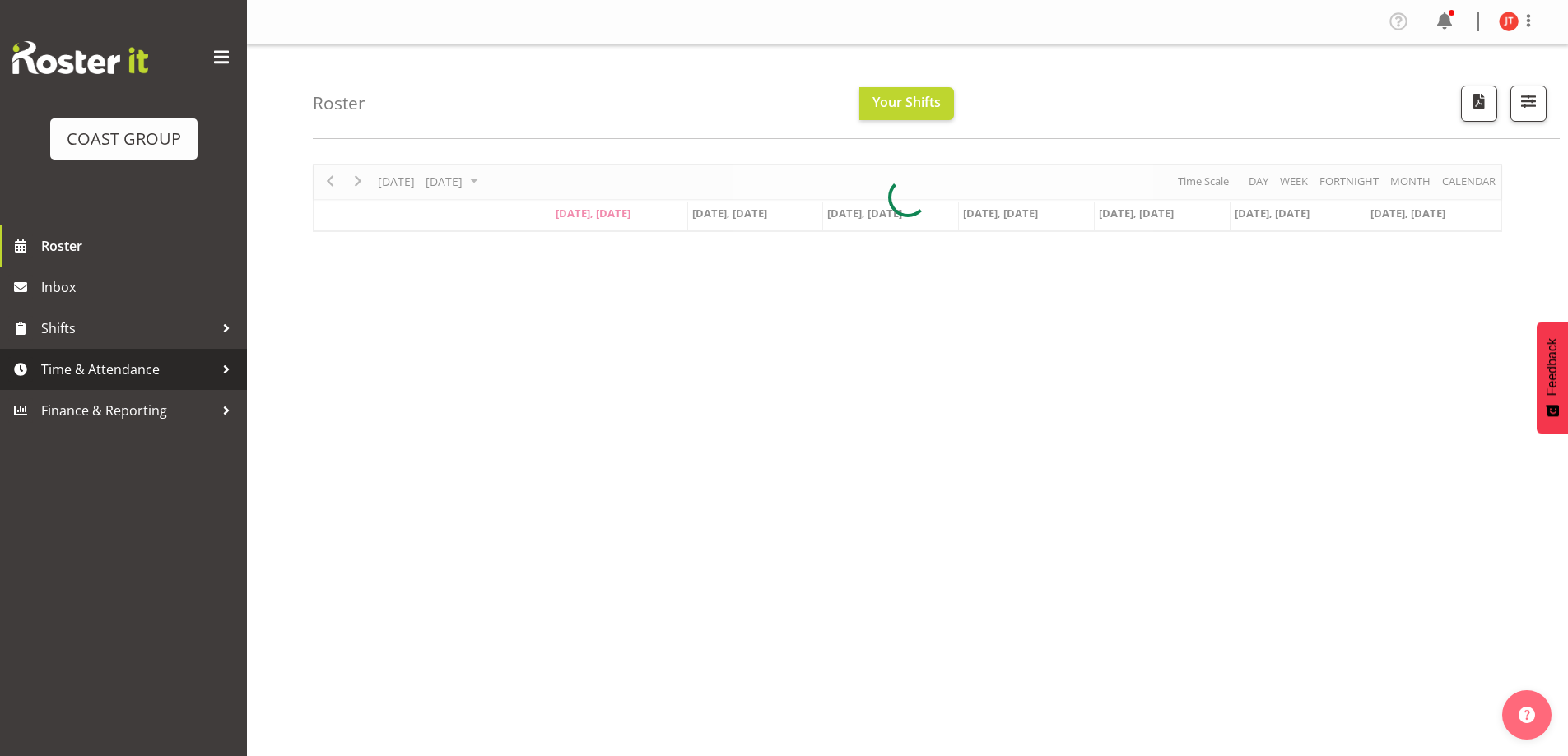
click at [156, 367] on span "Time & Attendance" at bounding box center [127, 370] width 173 height 25
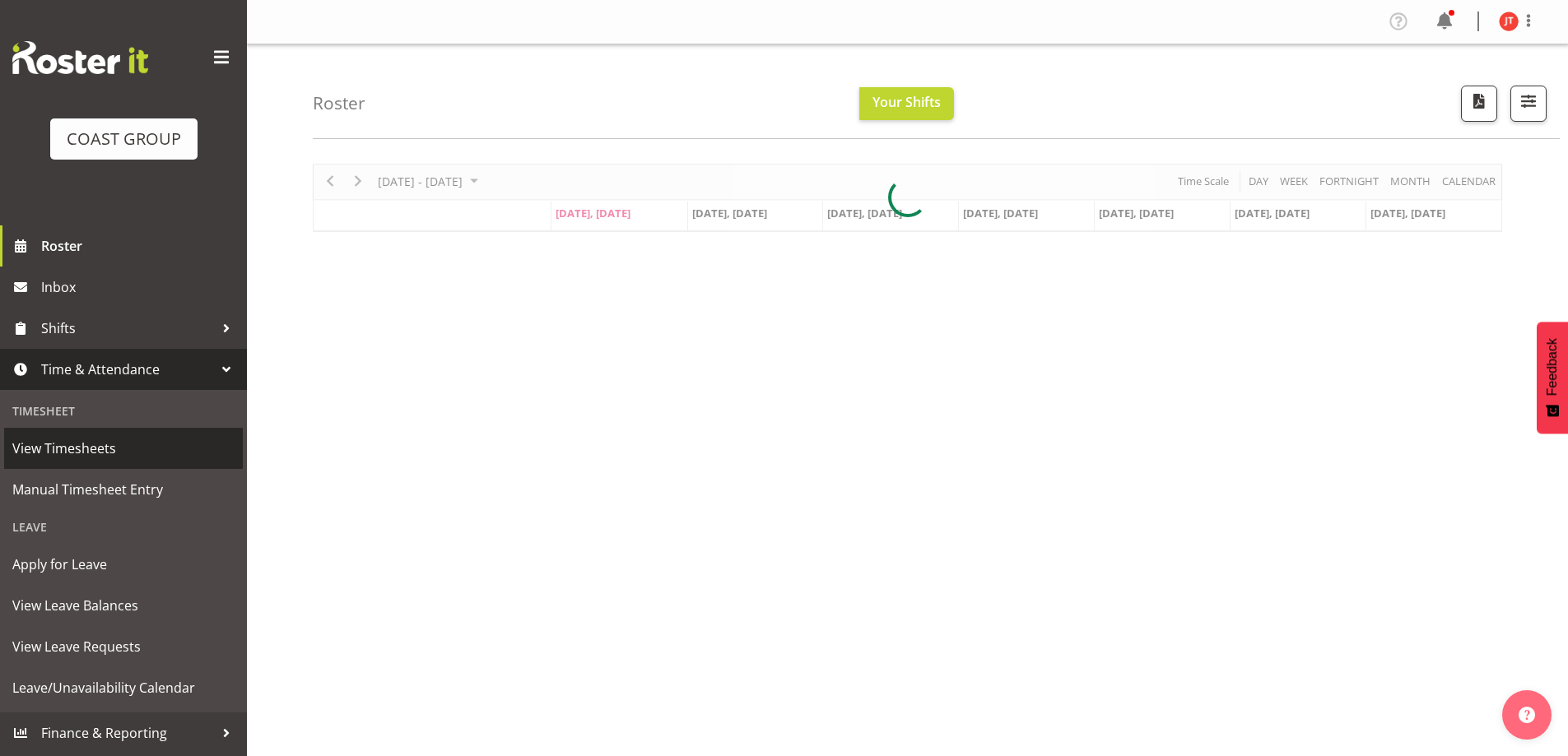
click at [72, 442] on span "View Timesheets" at bounding box center [123, 448] width 223 height 25
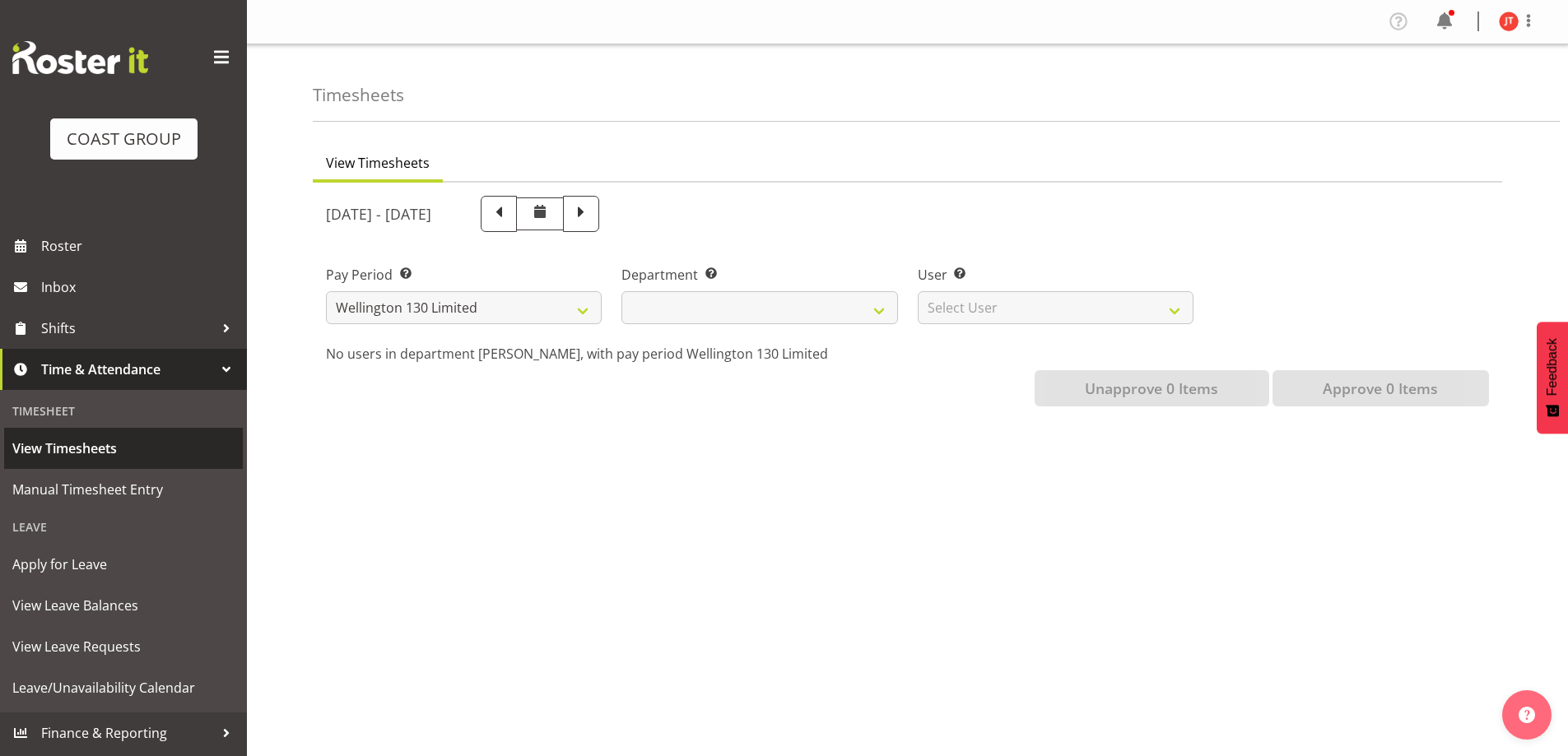
select select
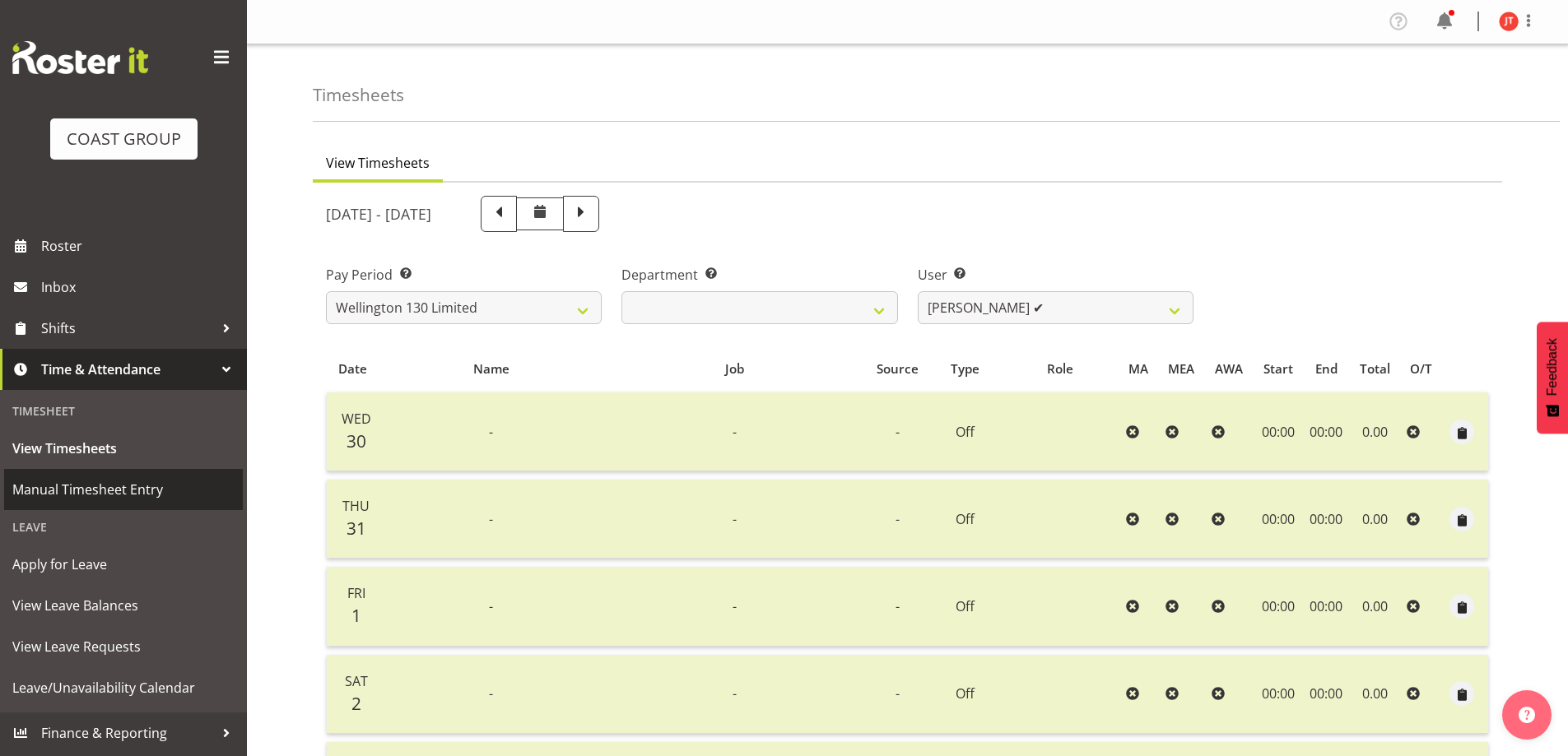
click at [65, 487] on span "Manual Timesheet Entry" at bounding box center [123, 489] width 223 height 25
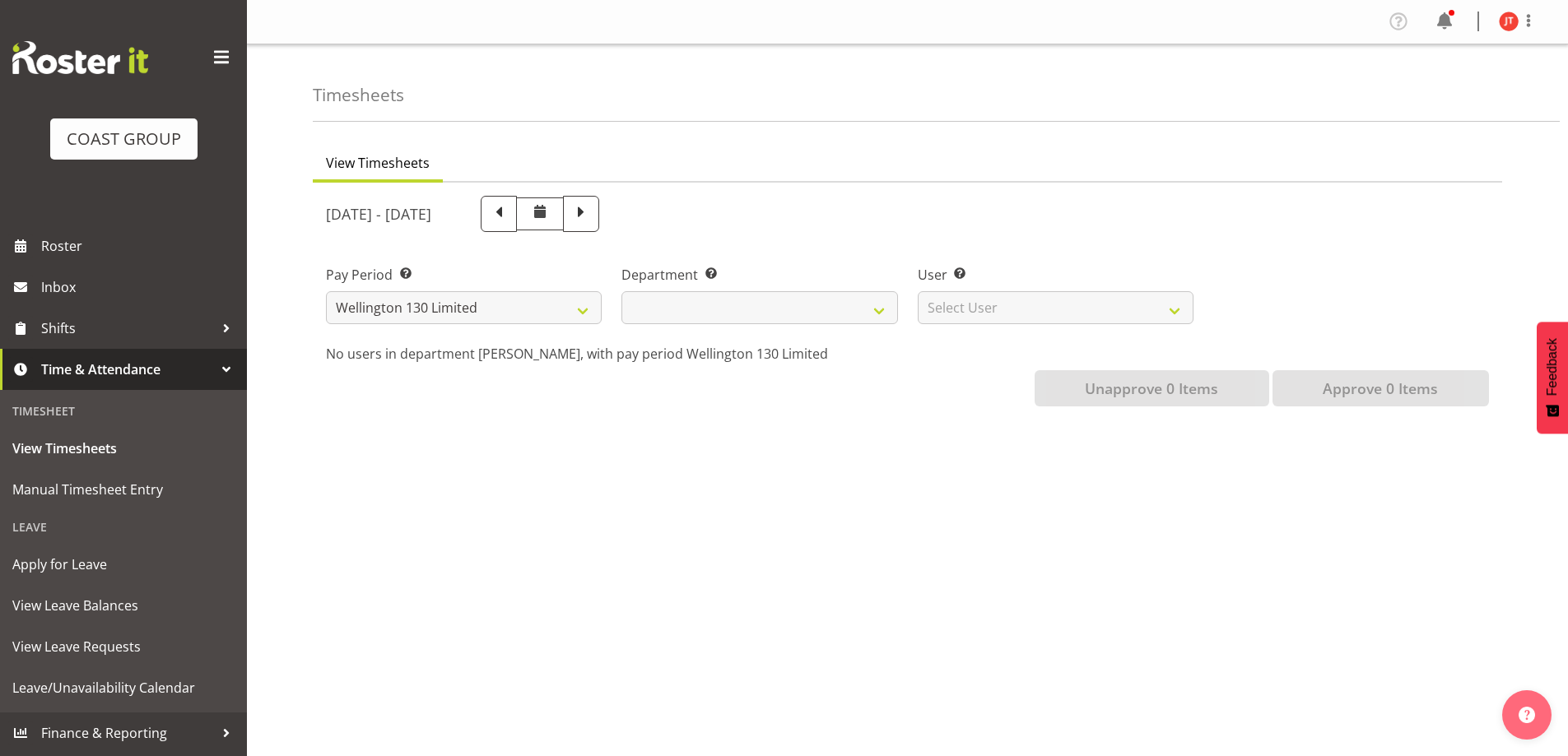
select select
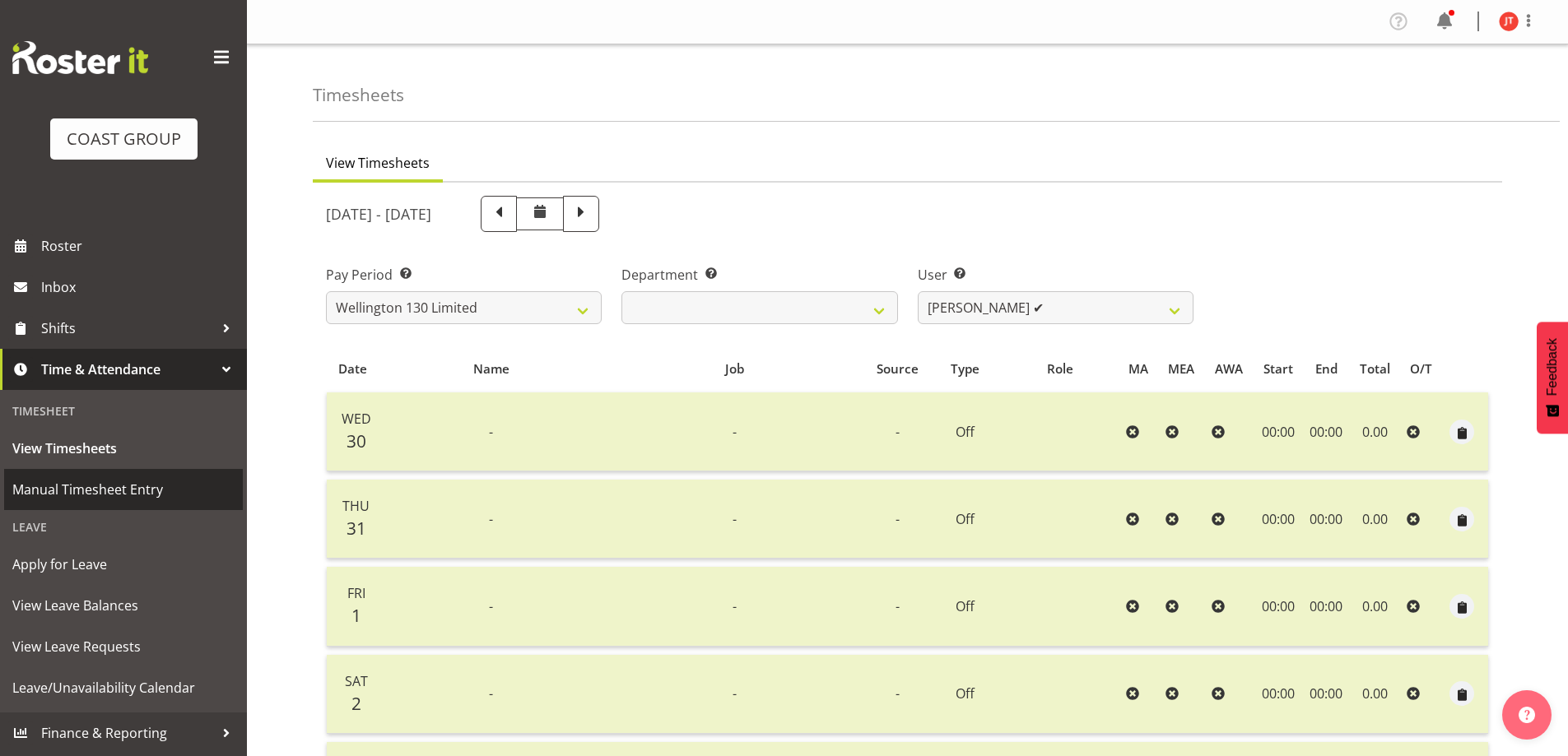
click at [99, 492] on span "Manual Timesheet Entry" at bounding box center [123, 489] width 223 height 25
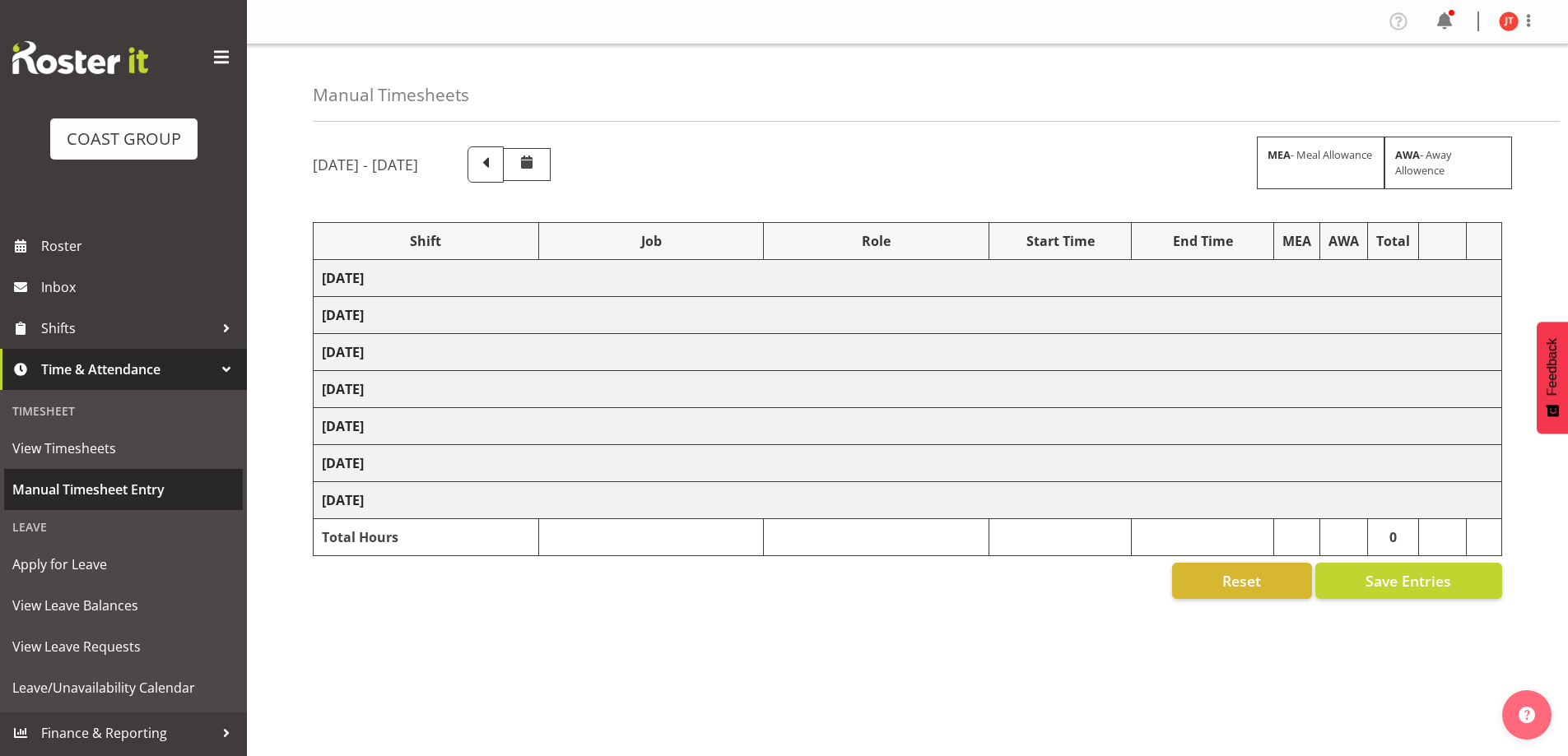
select select "47759"
select select "7032"
select select "16"
select select "47759"
select select "7032"
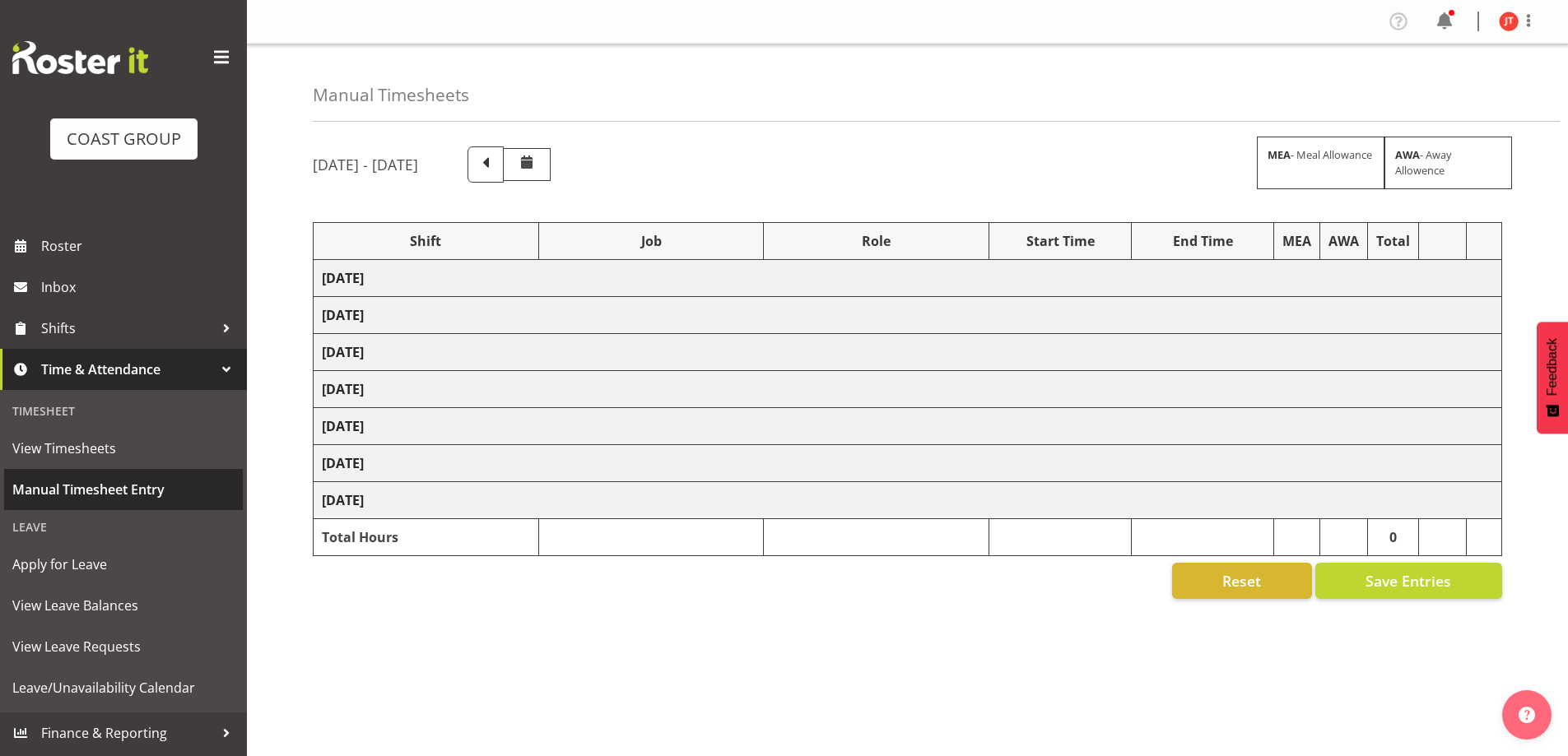
select select "47759"
select select "7032"
select select "47759"
select select "7032"
select select "47759"
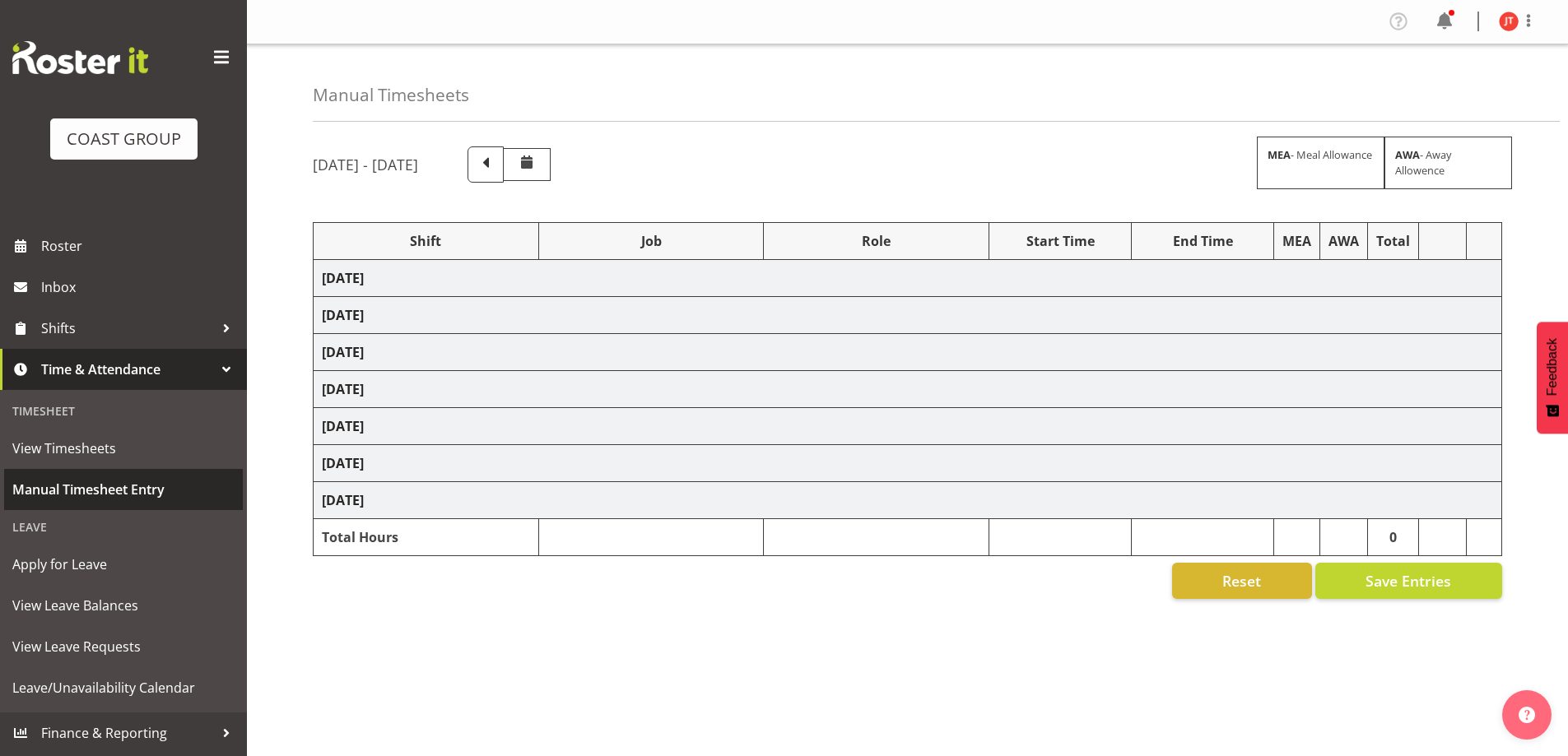
select select "7032"
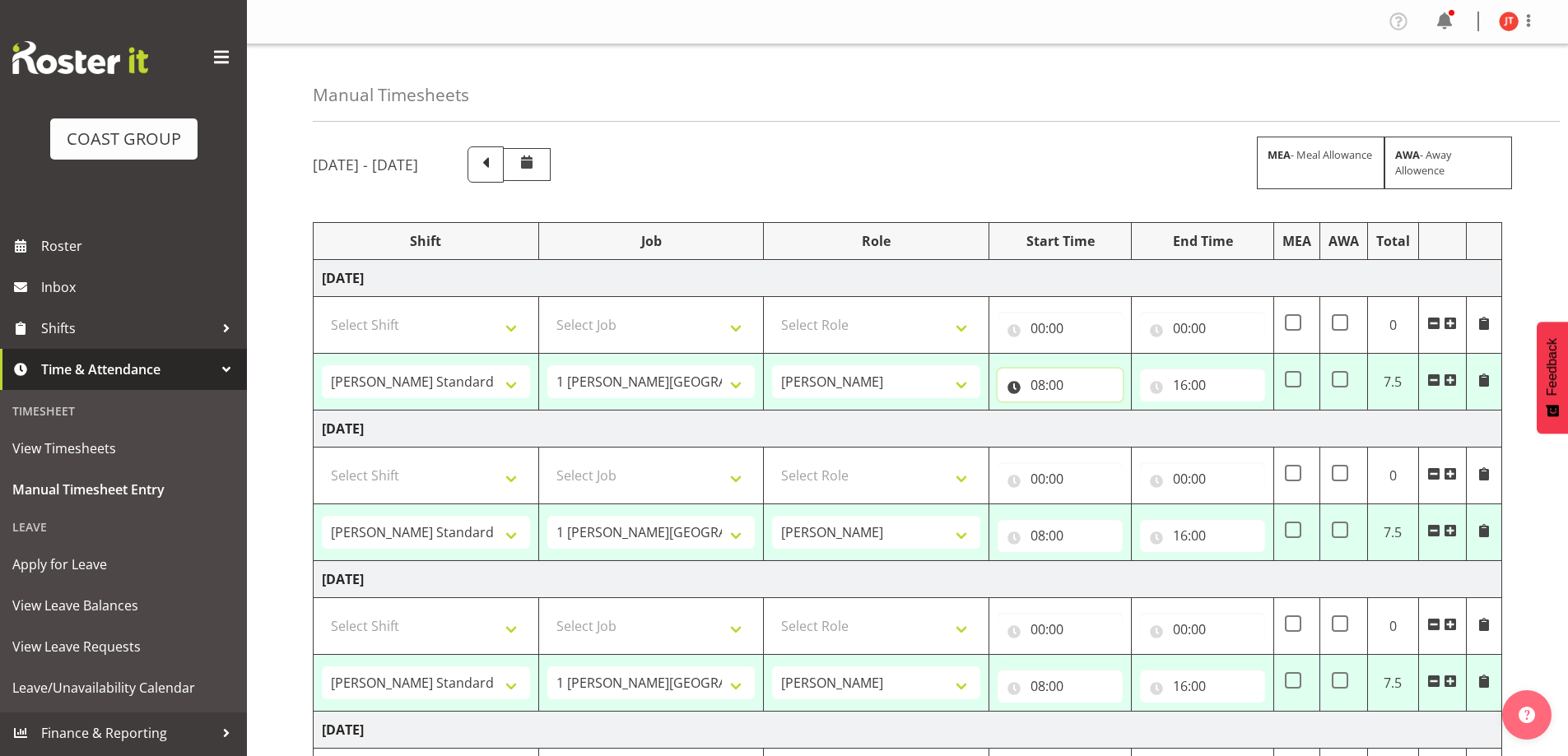
click at [1050, 388] on input "08:00" at bounding box center [1060, 384] width 125 height 33
click at [1117, 436] on select "00 01 02 03 04 05 06 07 08 09 10 11 12 13 14 15 16 17 18 19 20 21 22 23" at bounding box center [1109, 427] width 37 height 33
select select "9"
click at [1091, 411] on select "00 01 02 03 04 05 06 07 08 09 10 11 12 13 14 15 16 17 18 19 20 21 22 23" at bounding box center [1109, 427] width 37 height 33
type input "09:00"
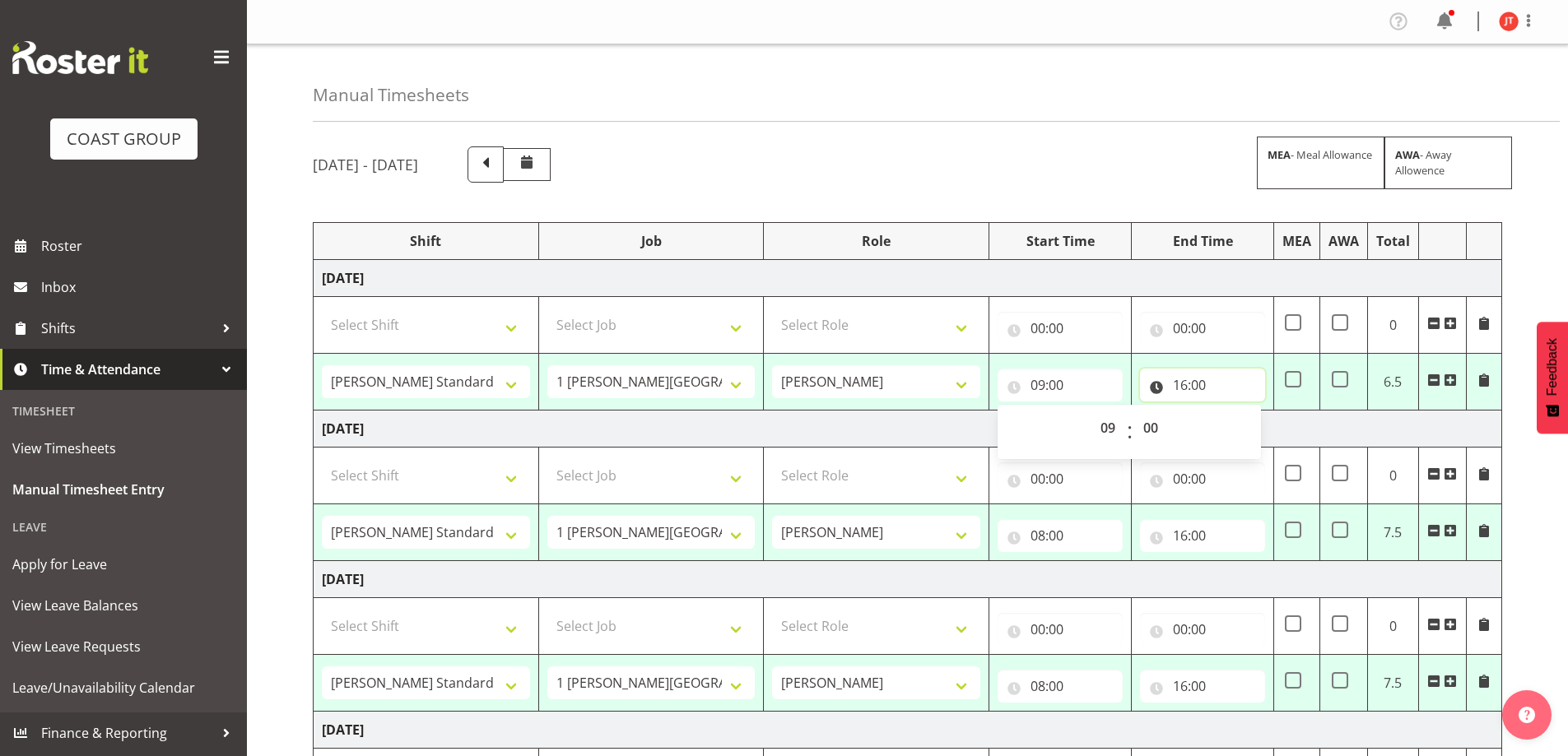
click at [1217, 386] on input "16:00" at bounding box center [1202, 384] width 125 height 33
drag, startPoint x: 1245, startPoint y: 429, endPoint x: 1245, endPoint y: 418, distance: 11.0
click at [1245, 429] on select "00 01 02 03 04 05 06 07 08 09 10 11 12 13 14 15 16 17 18 19 20 21 22 23" at bounding box center [1252, 427] width 37 height 33
select select "14"
click at [1234, 411] on select "00 01 02 03 04 05 06 07 08 09 10 11 12 13 14 15 16 17 18 19 20 21 22 23" at bounding box center [1252, 427] width 37 height 33
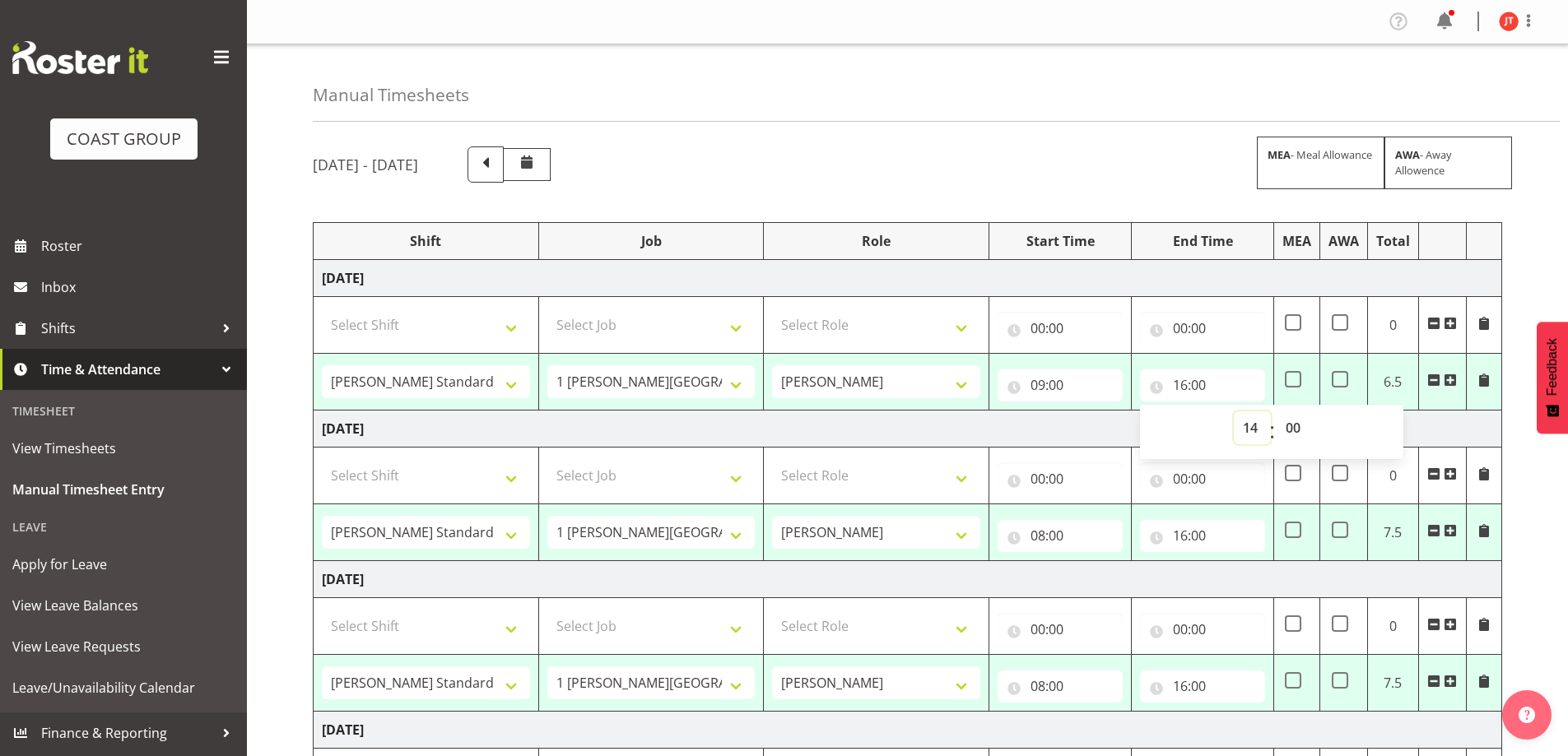
type input "14:00"
click at [1052, 533] on input "08:00" at bounding box center [1060, 535] width 125 height 33
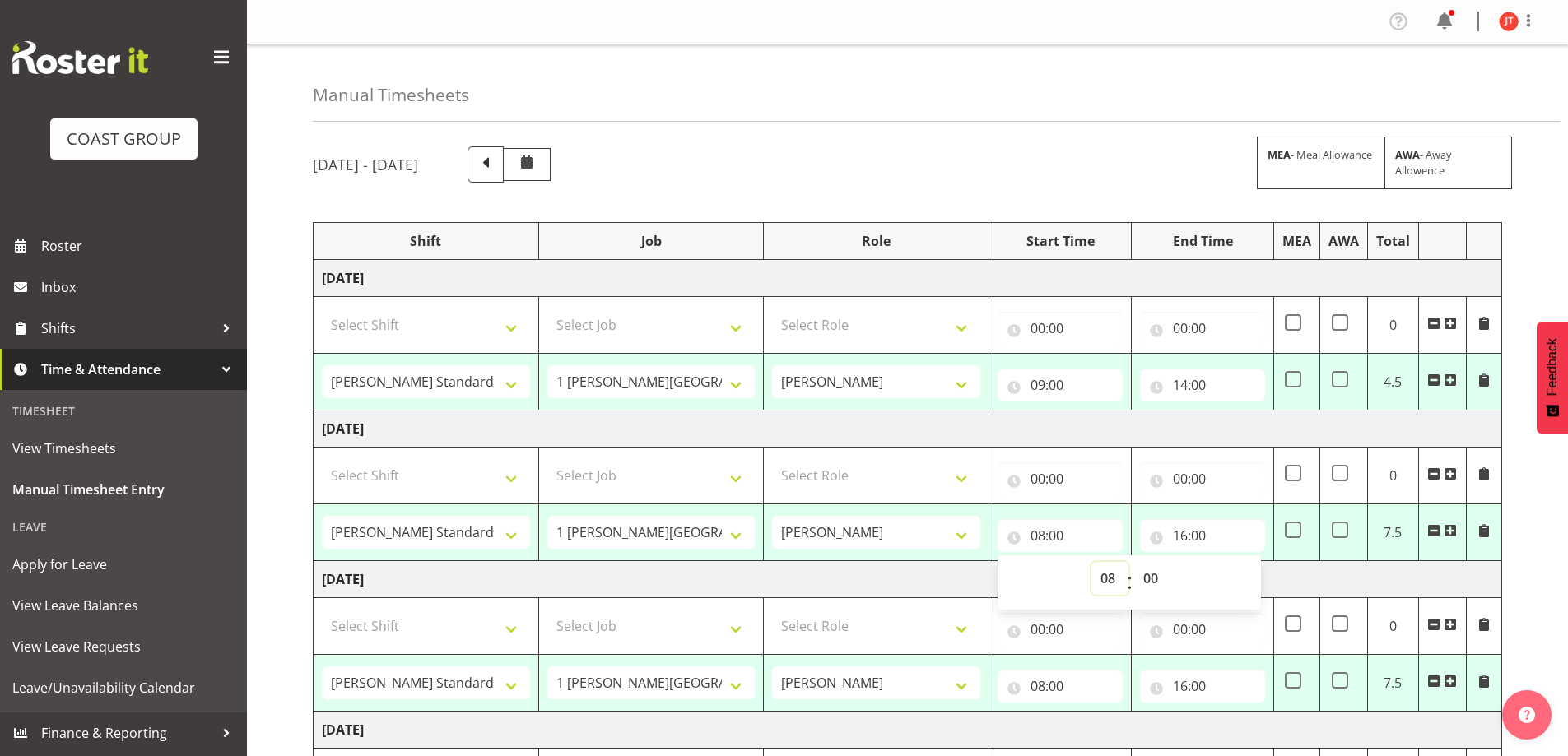
click at [1107, 579] on select "00 01 02 03 04 05 06 07 08 09 10 11 12 13 14 15 16 17 18 19 20 21 22 23" at bounding box center [1109, 578] width 37 height 33
select select "9"
click at [1091, 562] on select "00 01 02 03 04 05 06 07 08 09 10 11 12 13 14 15 16 17 18 19 20 21 22 23" at bounding box center [1109, 578] width 37 height 33
type input "09:00"
click at [1185, 536] on input "16:00" at bounding box center [1202, 535] width 125 height 33
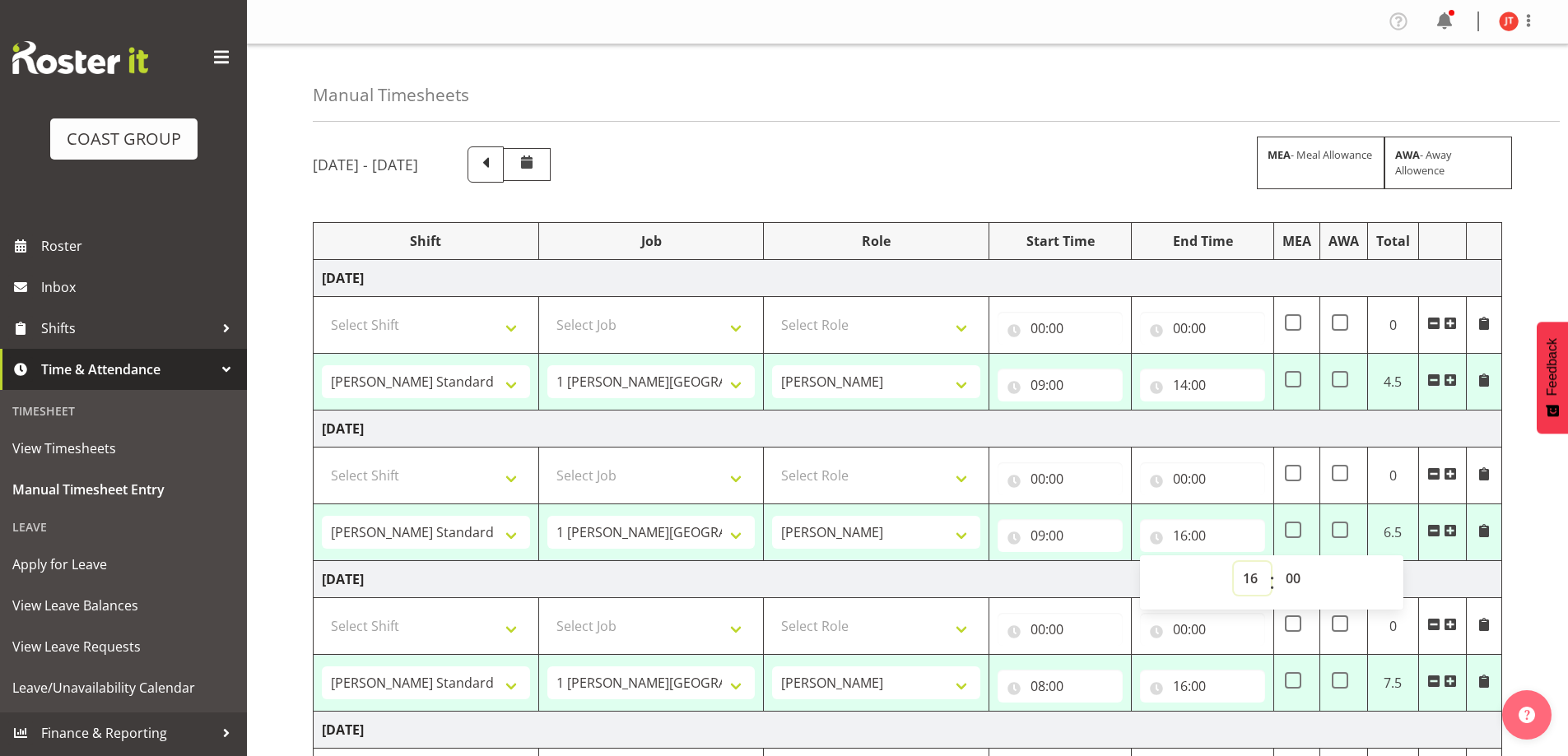
click at [1253, 580] on select "00 01 02 03 04 05 06 07 08 09 10 11 12 13 14 15 16 17 18 19 20 21 22 23" at bounding box center [1252, 578] width 37 height 33
select select "14"
click at [1234, 562] on select "00 01 02 03 04 05 06 07 08 09 10 11 12 13 14 15 16 17 18 19 20 21 22 23" at bounding box center [1252, 578] width 37 height 33
type input "14:00"
click at [1185, 689] on input "16:00" at bounding box center [1202, 685] width 125 height 33
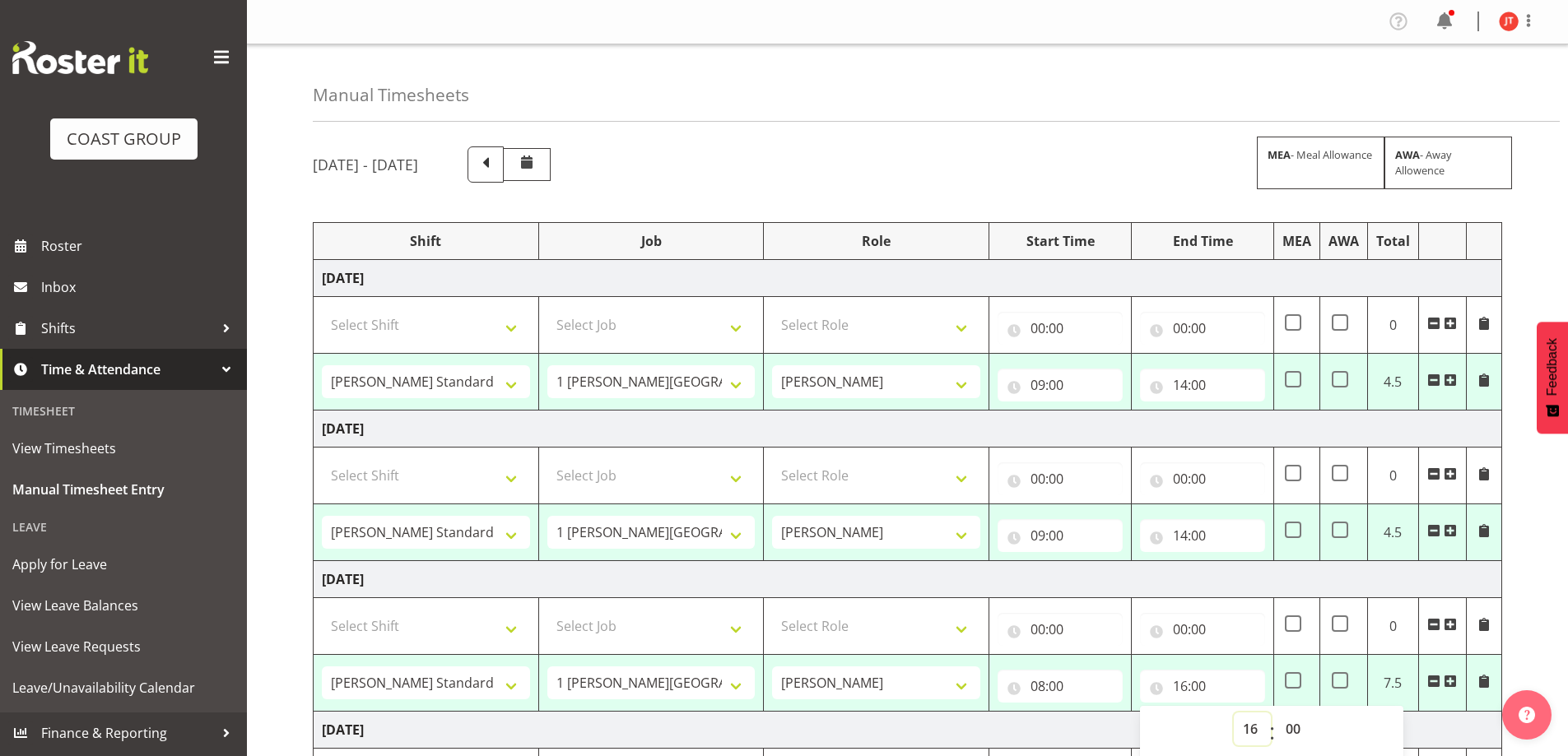
click at [1252, 733] on select "00 01 02 03 04 05 06 07 08 09 10 11 12 13 14 15 16 17 18 19 20 21 22 23" at bounding box center [1252, 728] width 37 height 33
click at [1234, 712] on select "00 01 02 03 04 05 06 07 08 09 10 11 12 13 14 15 16 17 18 19 20 21 22 23" at bounding box center [1252, 728] width 37 height 33
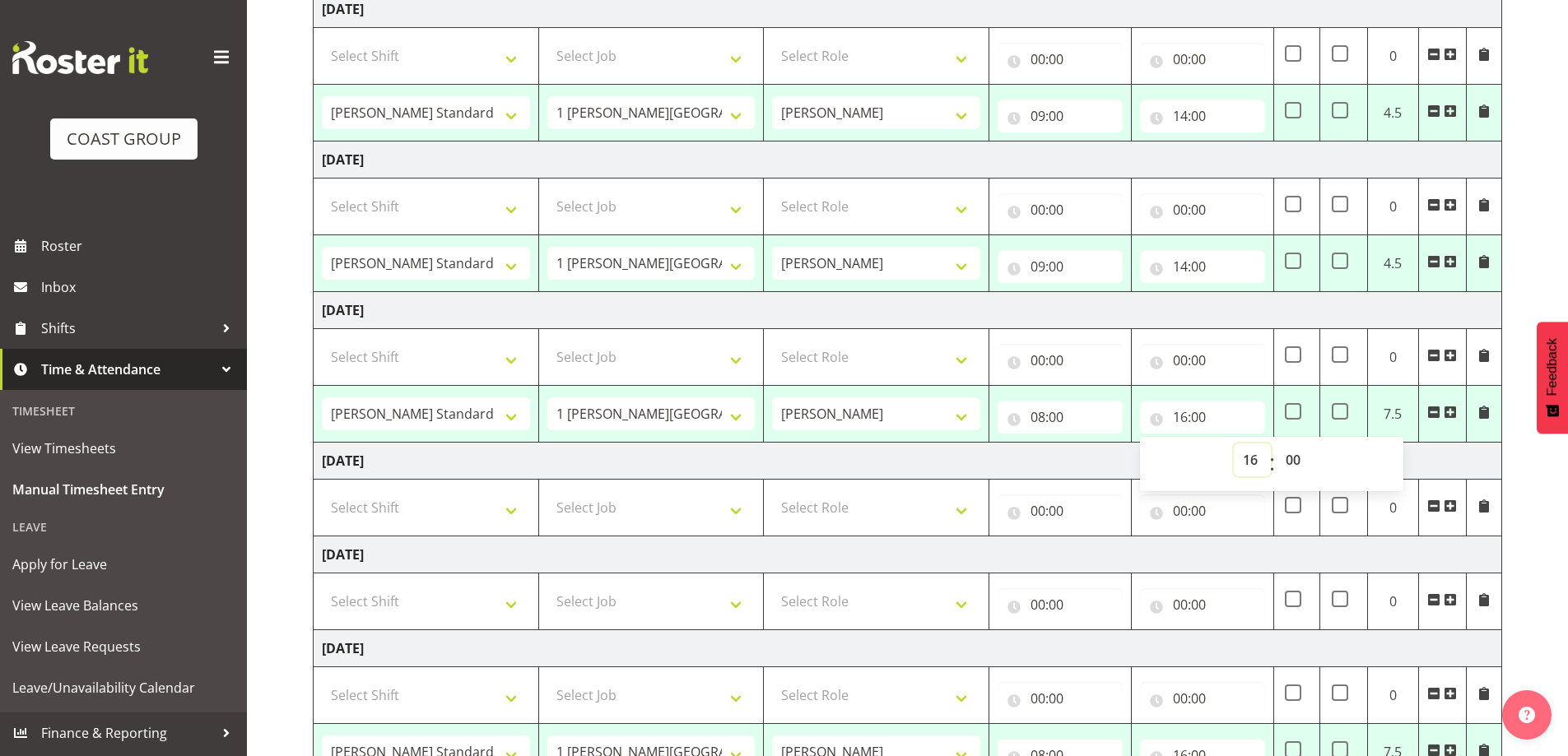
scroll to position [329, 0]
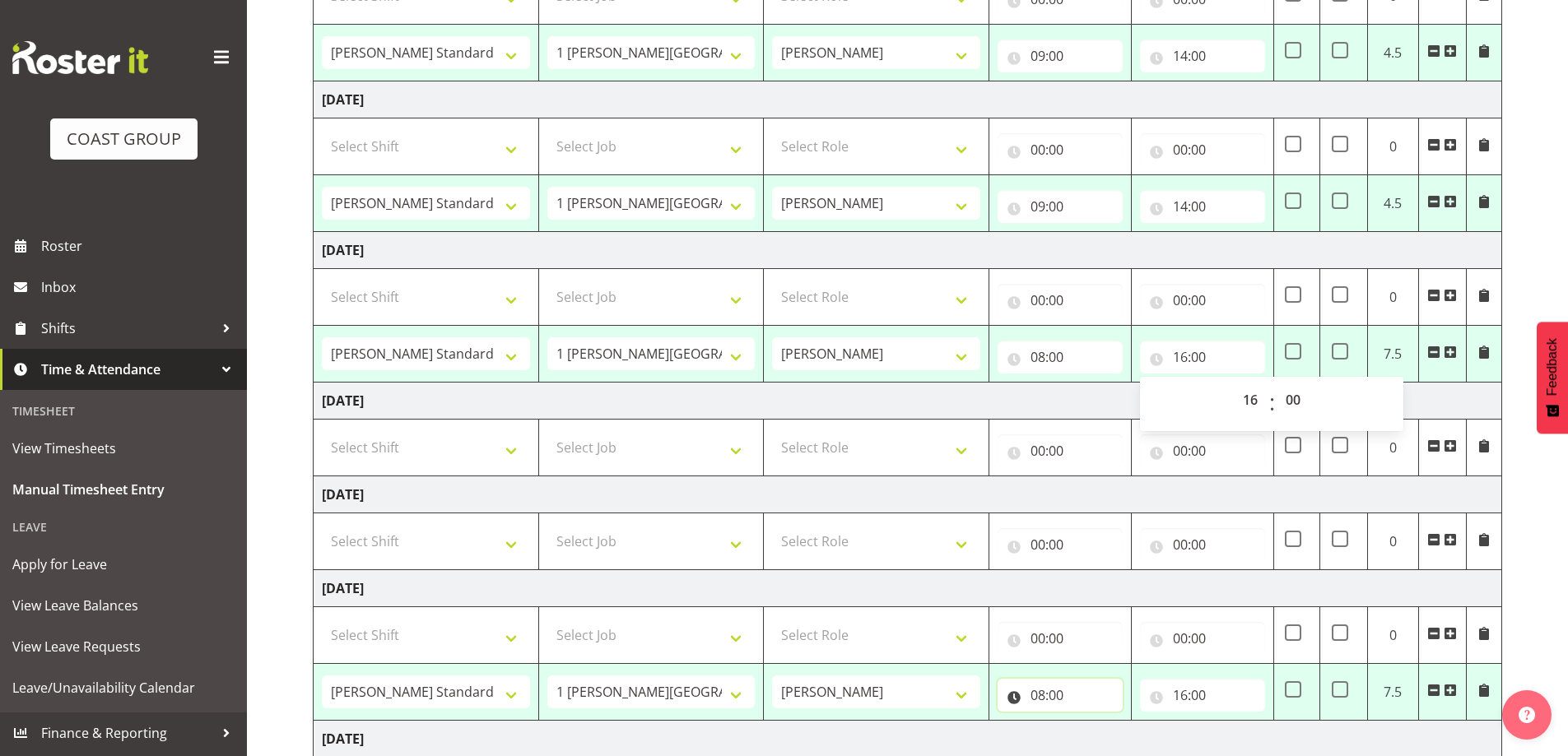
click at [1093, 683] on input "08:00" at bounding box center [1060, 694] width 125 height 33
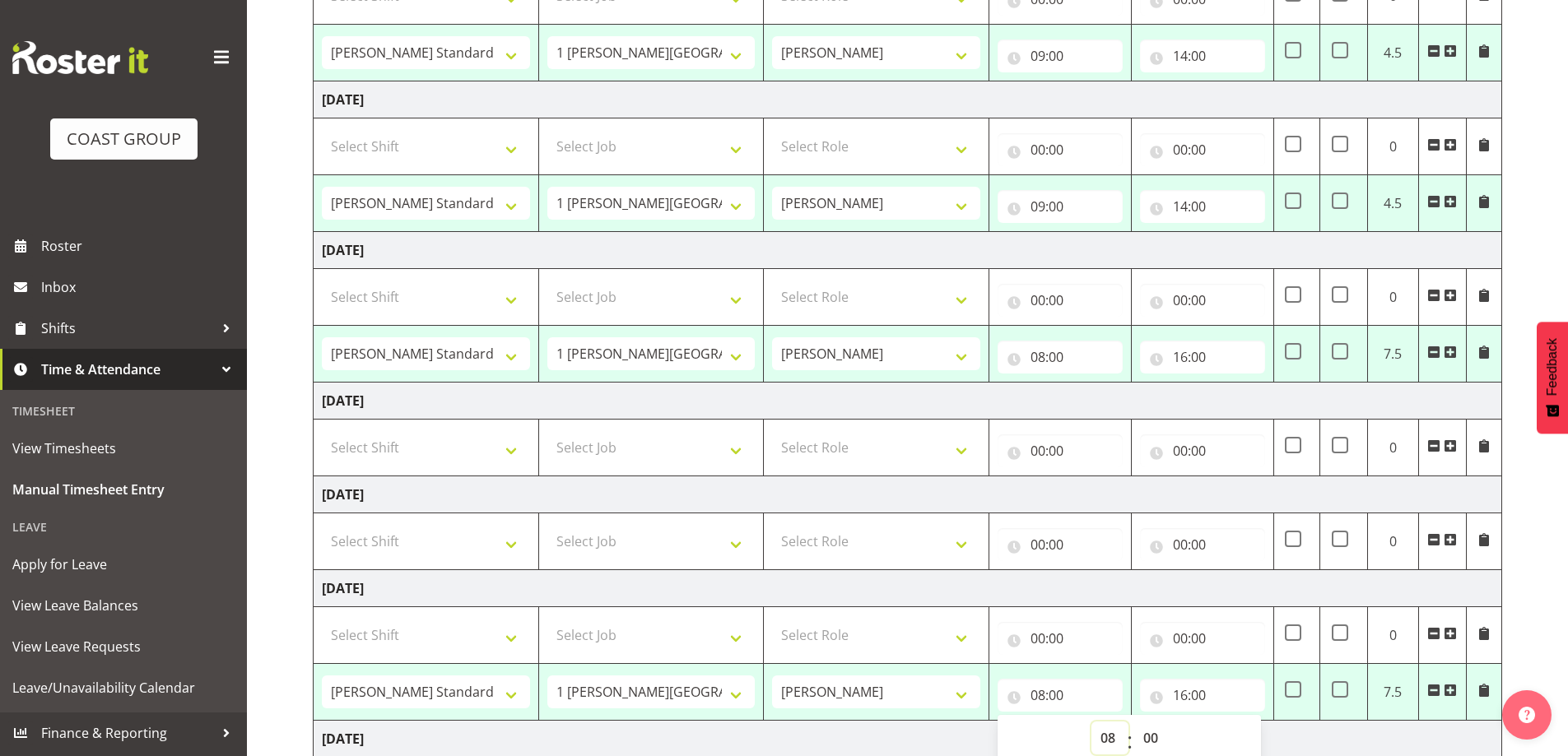
drag, startPoint x: 1101, startPoint y: 732, endPoint x: 1108, endPoint y: 727, distance: 8.6
click at [1101, 732] on select "00 01 02 03 04 05 06 07 08 09 10 11 12 13 14 15 16 17 18 19 20 21 22 23" at bounding box center [1109, 737] width 37 height 33
select select "9"
click at [1091, 721] on select "00 01 02 03 04 05 06 07 08 09 10 11 12 13 14 15 16 17 18 19 20 21 22 23" at bounding box center [1109, 737] width 37 height 33
type input "09:00"
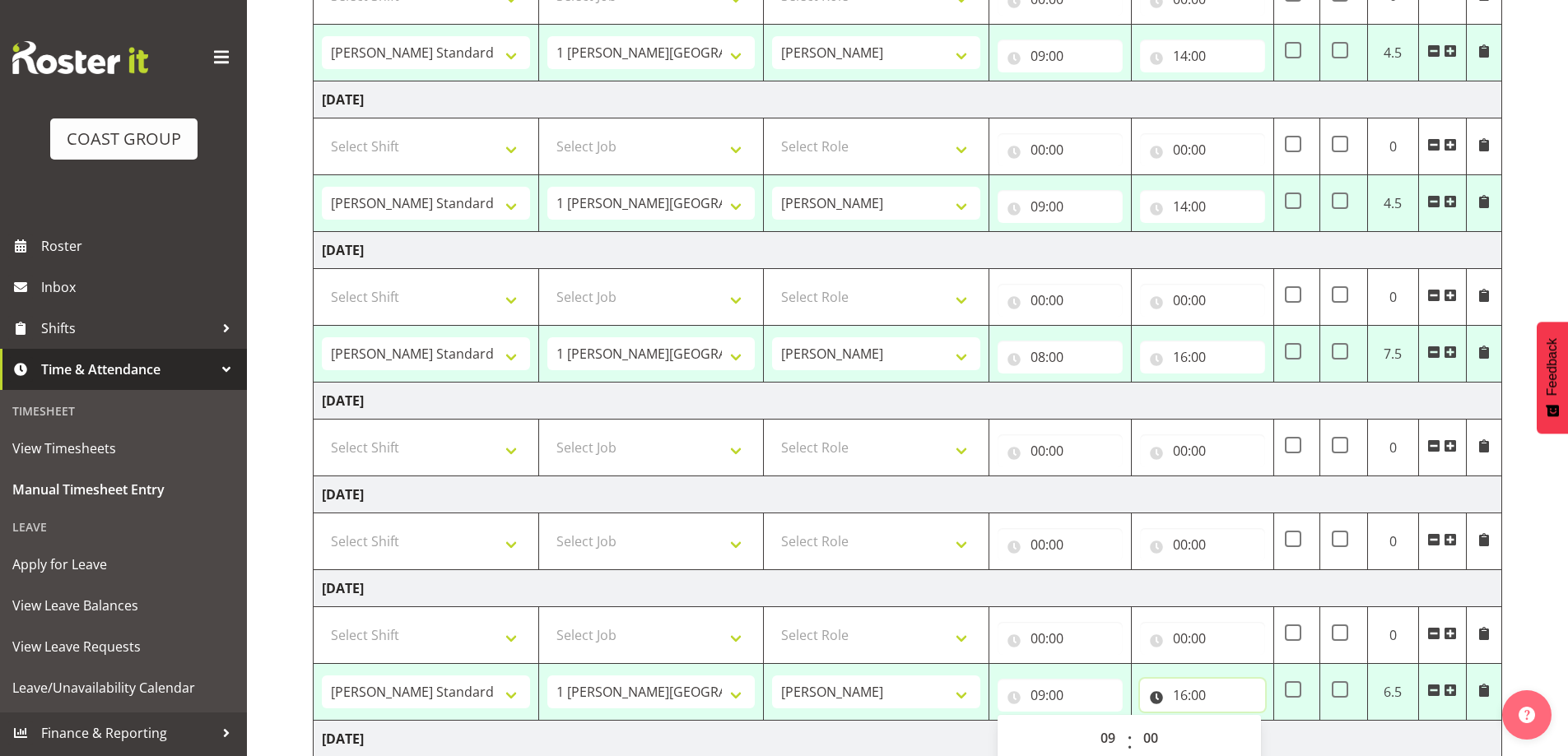
click at [1185, 691] on input "16:00" at bounding box center [1202, 694] width 125 height 33
drag, startPoint x: 1247, startPoint y: 737, endPoint x: 1252, endPoint y: 724, distance: 13.9
click at [1247, 737] on select "00 01 02 03 04 05 06 07 08 09 10 11 12 13 14 15 16 17 18 19 20 21 22 23" at bounding box center [1252, 737] width 37 height 33
select select "14"
click at [1234, 721] on select "00 01 02 03 04 05 06 07 08 09 10 11 12 13 14 15 16 17 18 19 20 21 22 23" at bounding box center [1252, 737] width 37 height 33
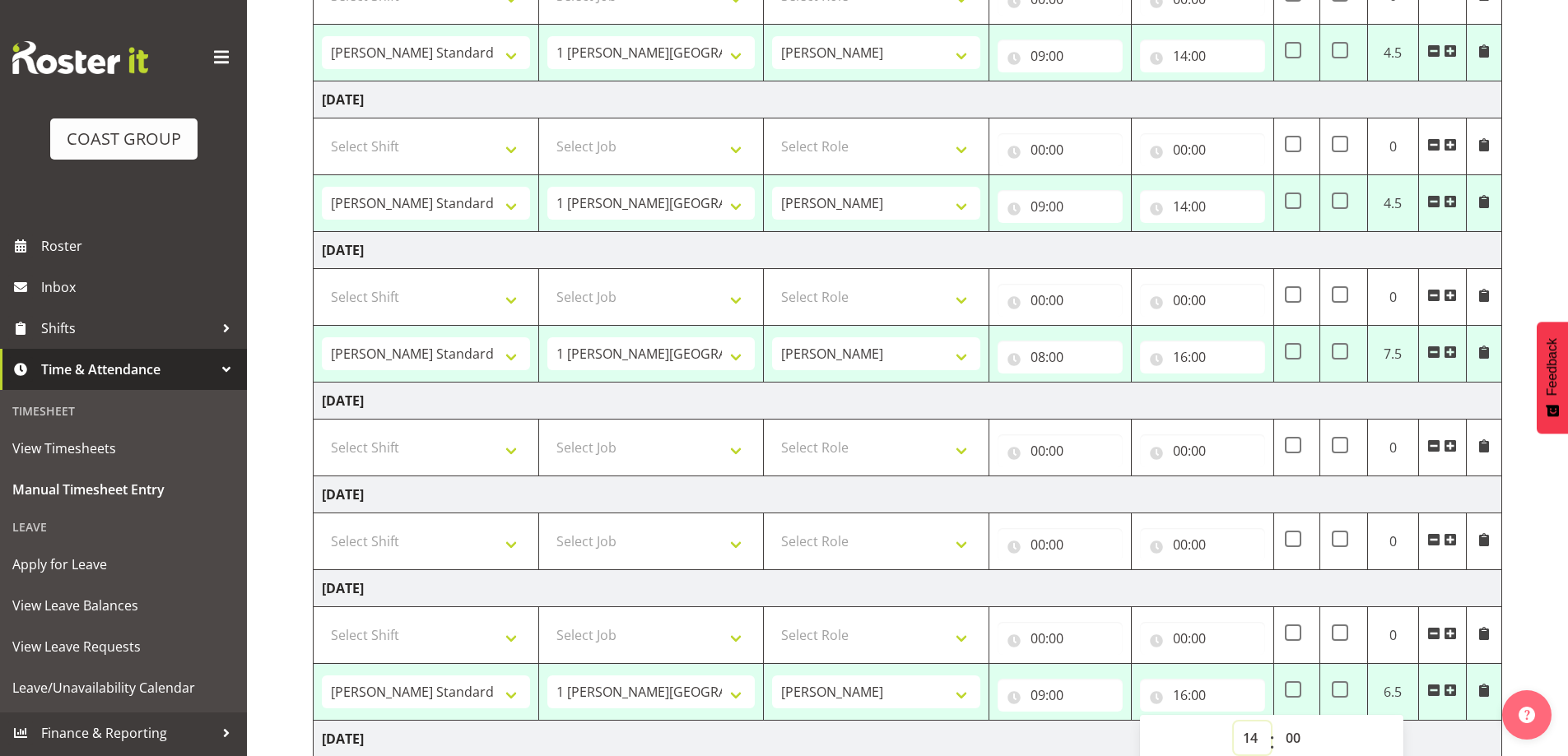
type input "14:00"
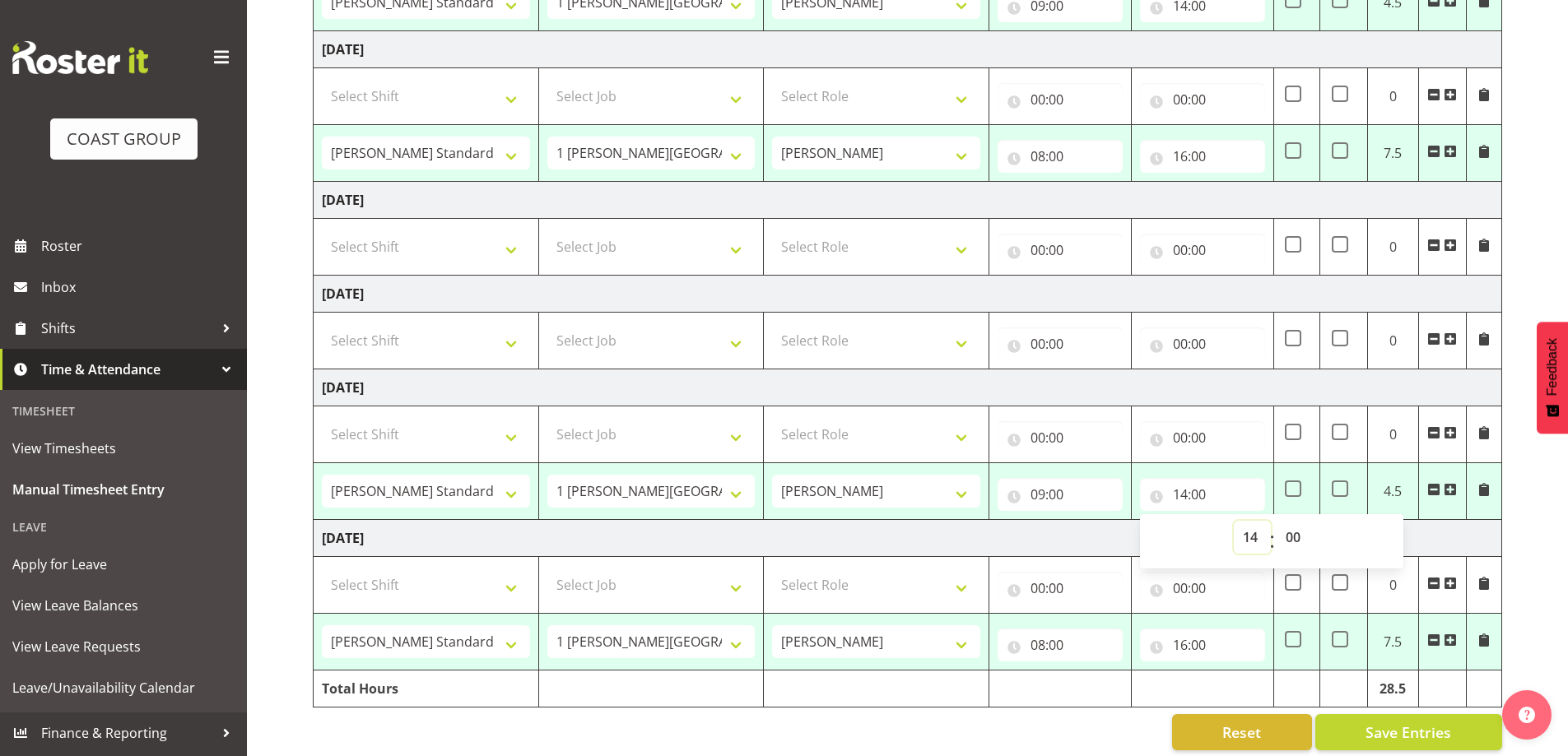
scroll to position [549, 0]
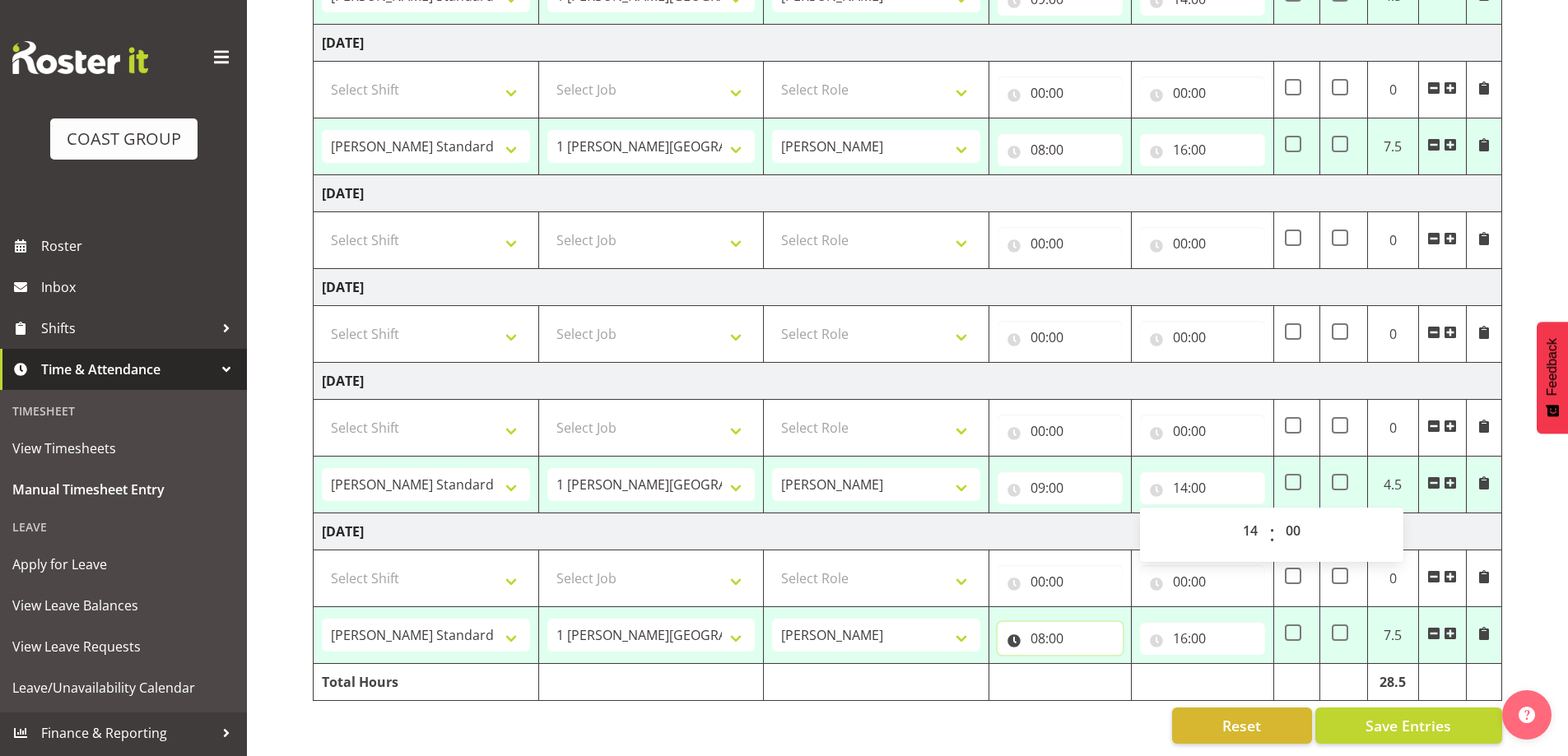
click at [1040, 629] on input "08:00" at bounding box center [1060, 638] width 125 height 33
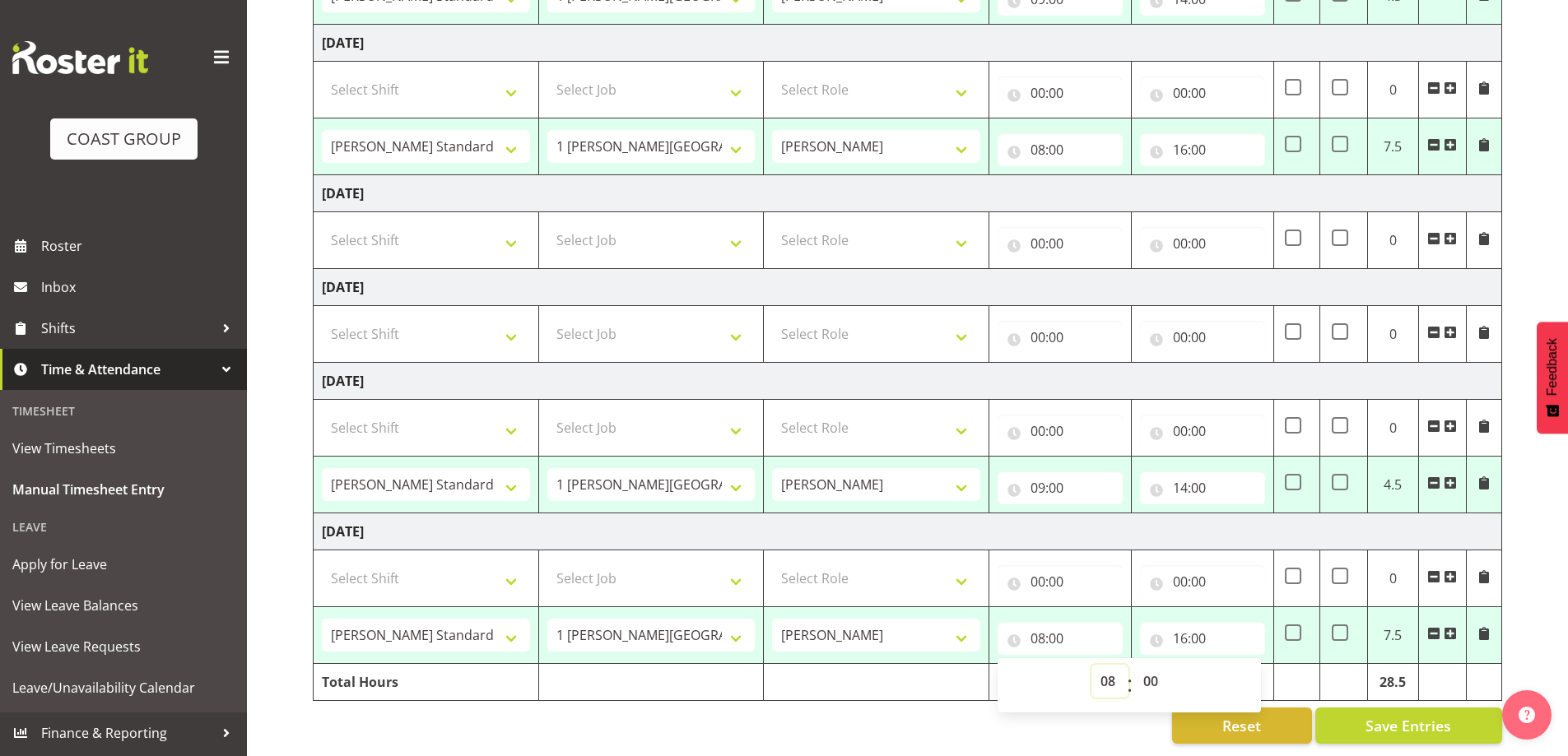
drag, startPoint x: 1101, startPoint y: 669, endPoint x: 1110, endPoint y: 661, distance: 12.0
click at [1102, 669] on select "00 01 02 03 04 05 06 07 08 09 10 11 12 13 14 15 16 17 18 19 20 21 22 23" at bounding box center [1109, 680] width 37 height 33
select select "9"
click at [1091, 665] on select "00 01 02 03 04 05 06 07 08 09 10 11 12 13 14 15 16 17 18 19 20 21 22 23" at bounding box center [1109, 680] width 37 height 33
type input "09:00"
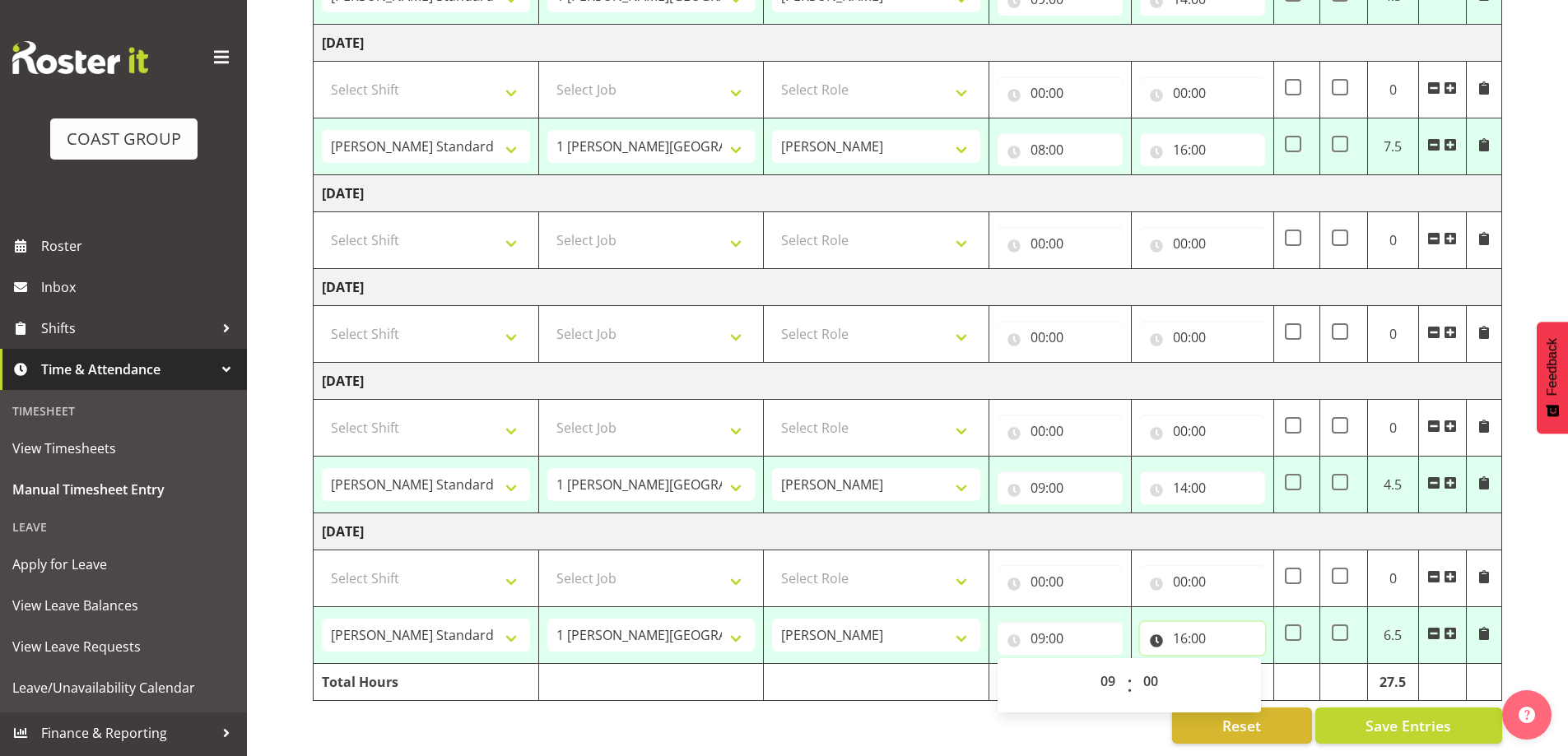
click at [1217, 622] on input "16:00" at bounding box center [1202, 638] width 125 height 33
drag, startPoint x: 1249, startPoint y: 673, endPoint x: 1249, endPoint y: 658, distance: 15.0
click at [1249, 673] on select "00 01 02 03 04 05 06 07 08 09 10 11 12 13 14 15 16 17 18 19 20 21 22 23" at bounding box center [1252, 680] width 37 height 33
select select "14"
click at [1234, 665] on select "00 01 02 03 04 05 06 07 08 09 10 11 12 13 14 15 16 17 18 19 20 21 22 23" at bounding box center [1252, 680] width 37 height 33
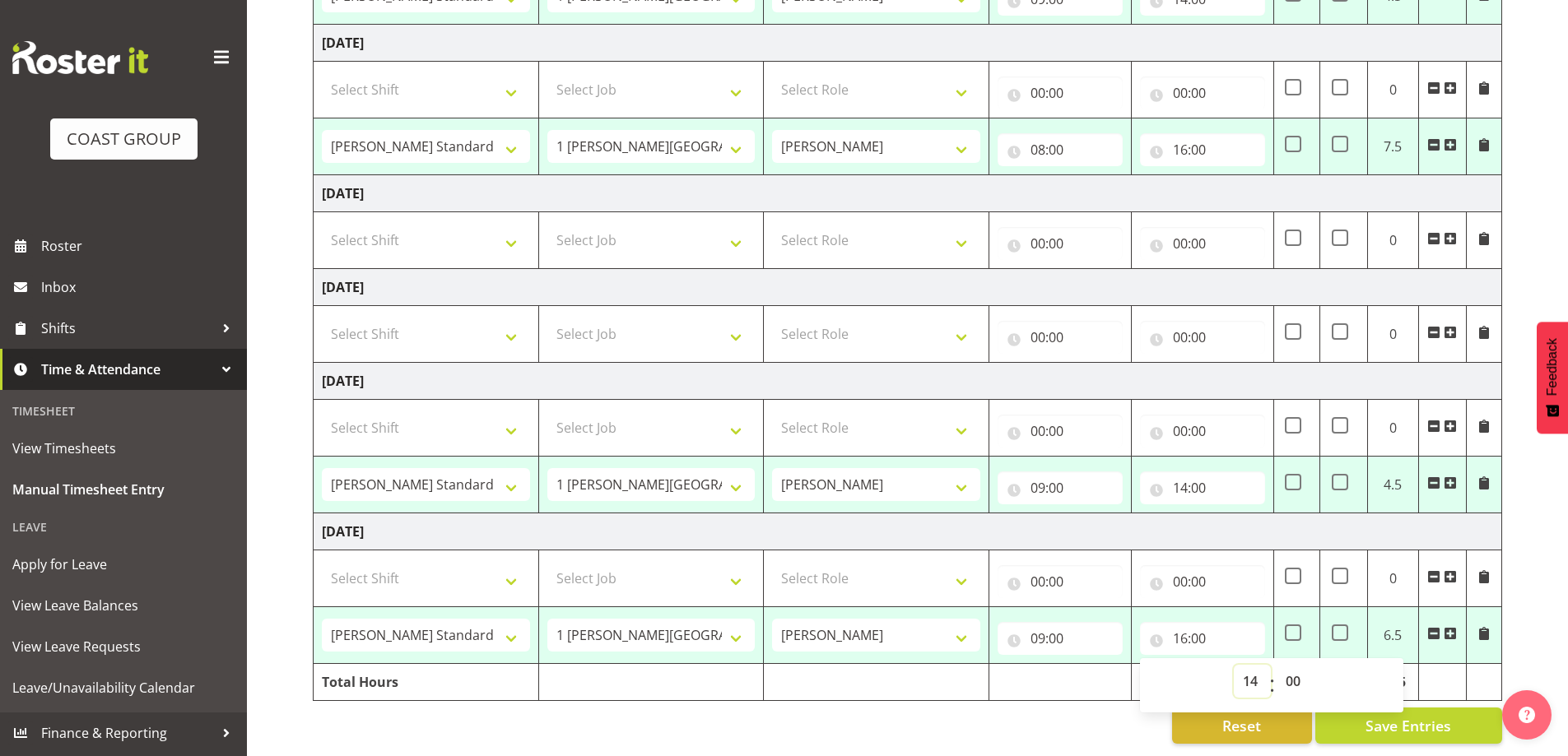
type input "14:00"
click at [956, 729] on div "Reset Save Entries" at bounding box center [907, 725] width 1189 height 36
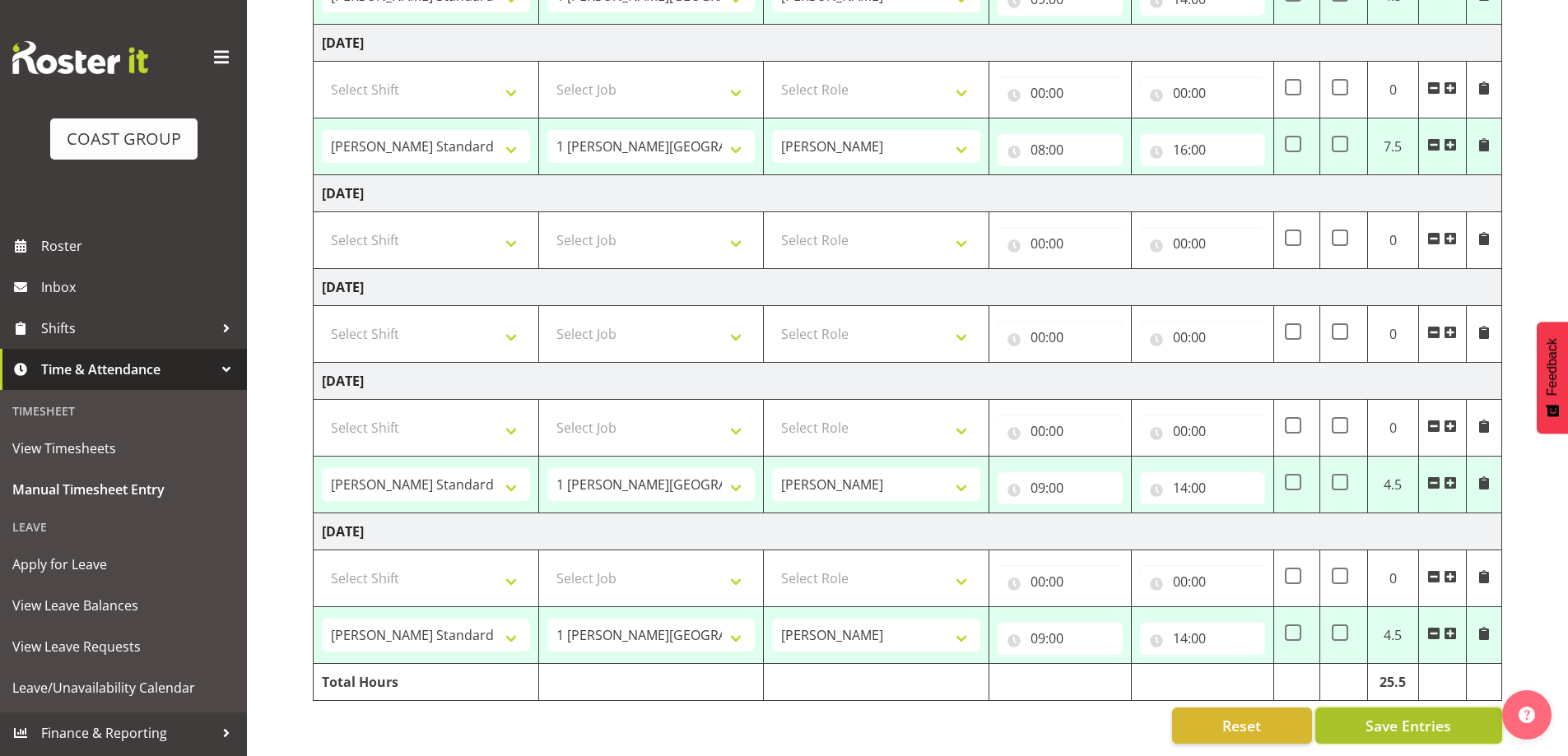
click at [1416, 715] on span "Save Entries" at bounding box center [1408, 726] width 85 height 22
select select "47759"
select select "7032"
type input "09:00"
type input "14:00"
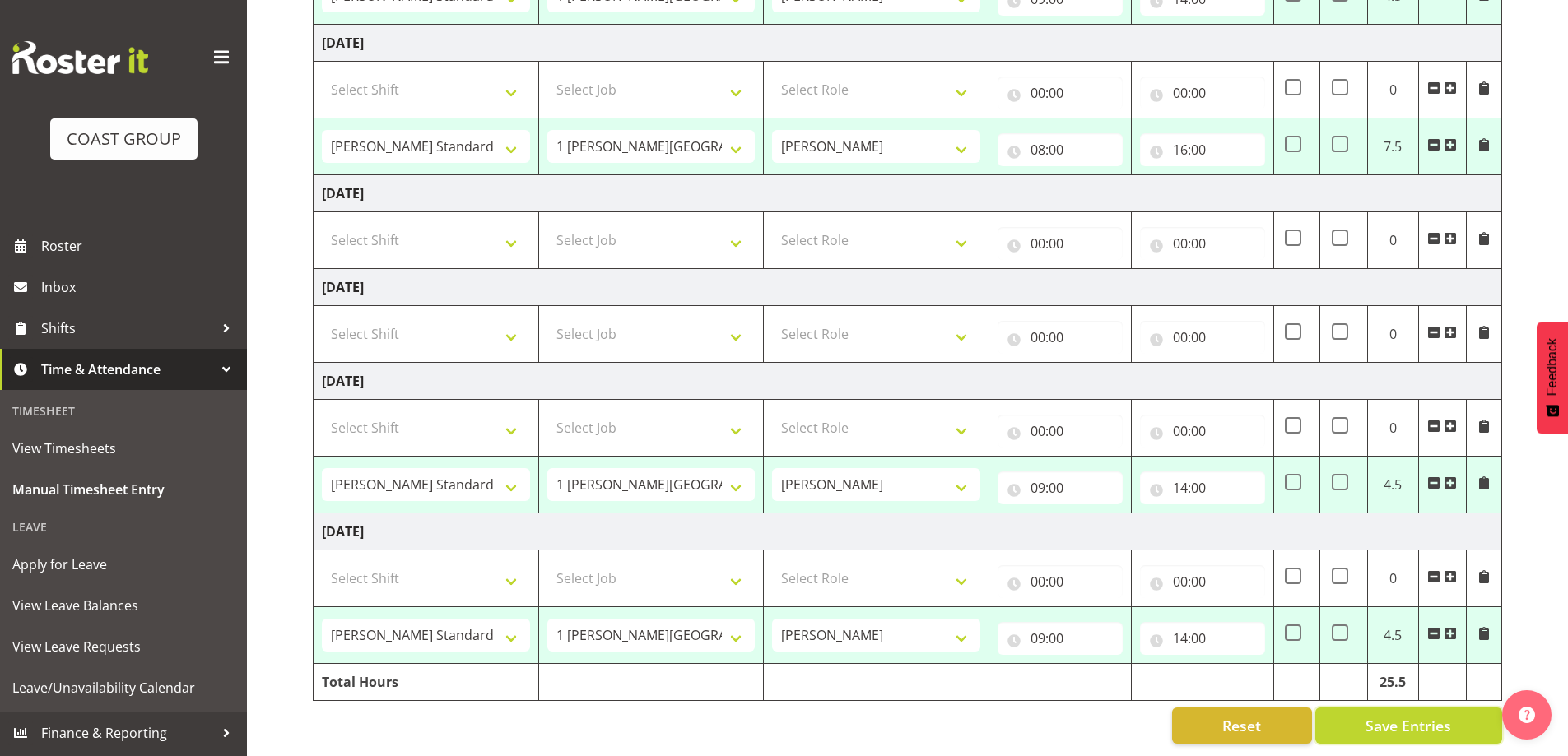
select select "47759"
select select "7032"
type input "09:00"
type input "14:00"
select select "47759"
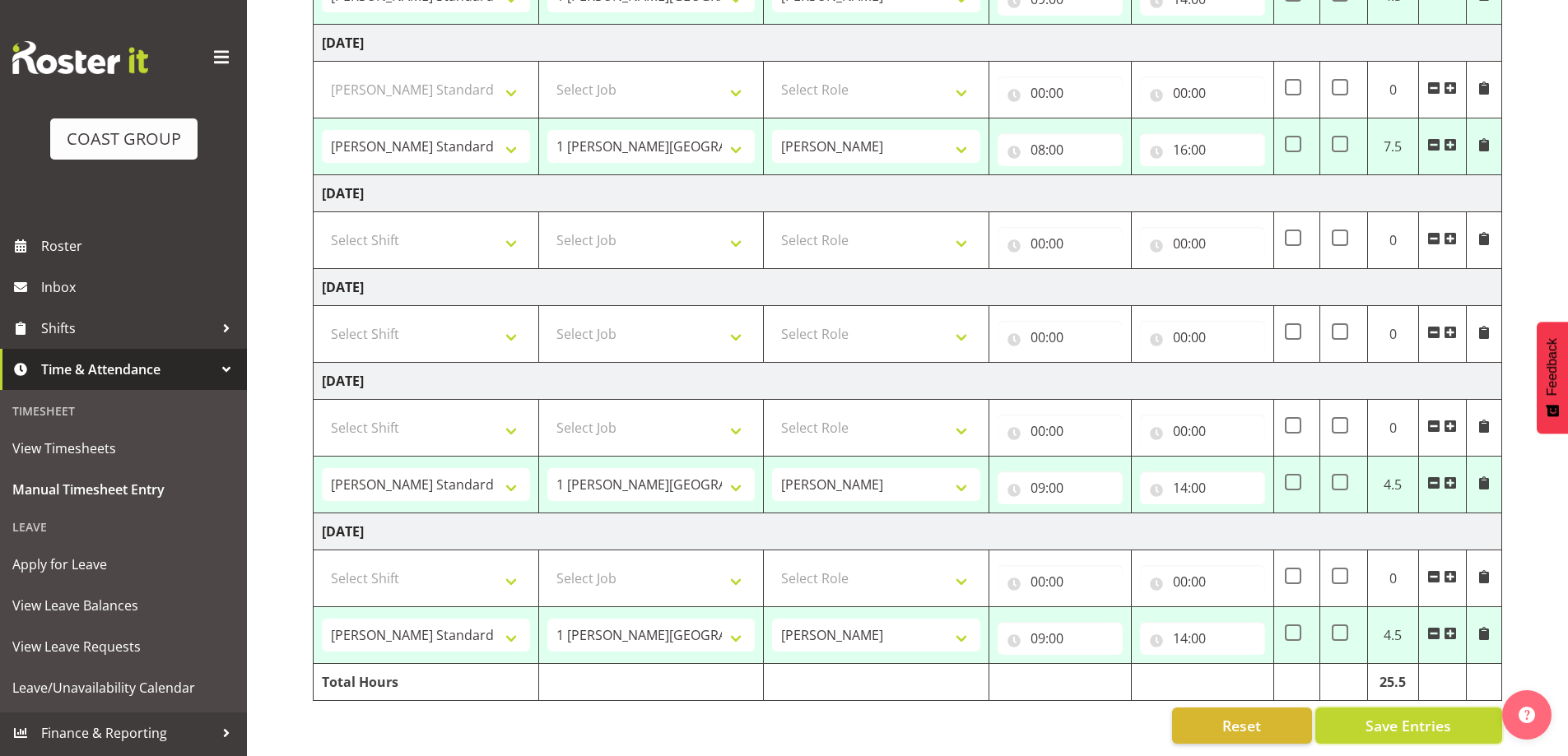
select select "7032"
type input "08:00"
type input "16:00"
select select "47759"
select select "7032"
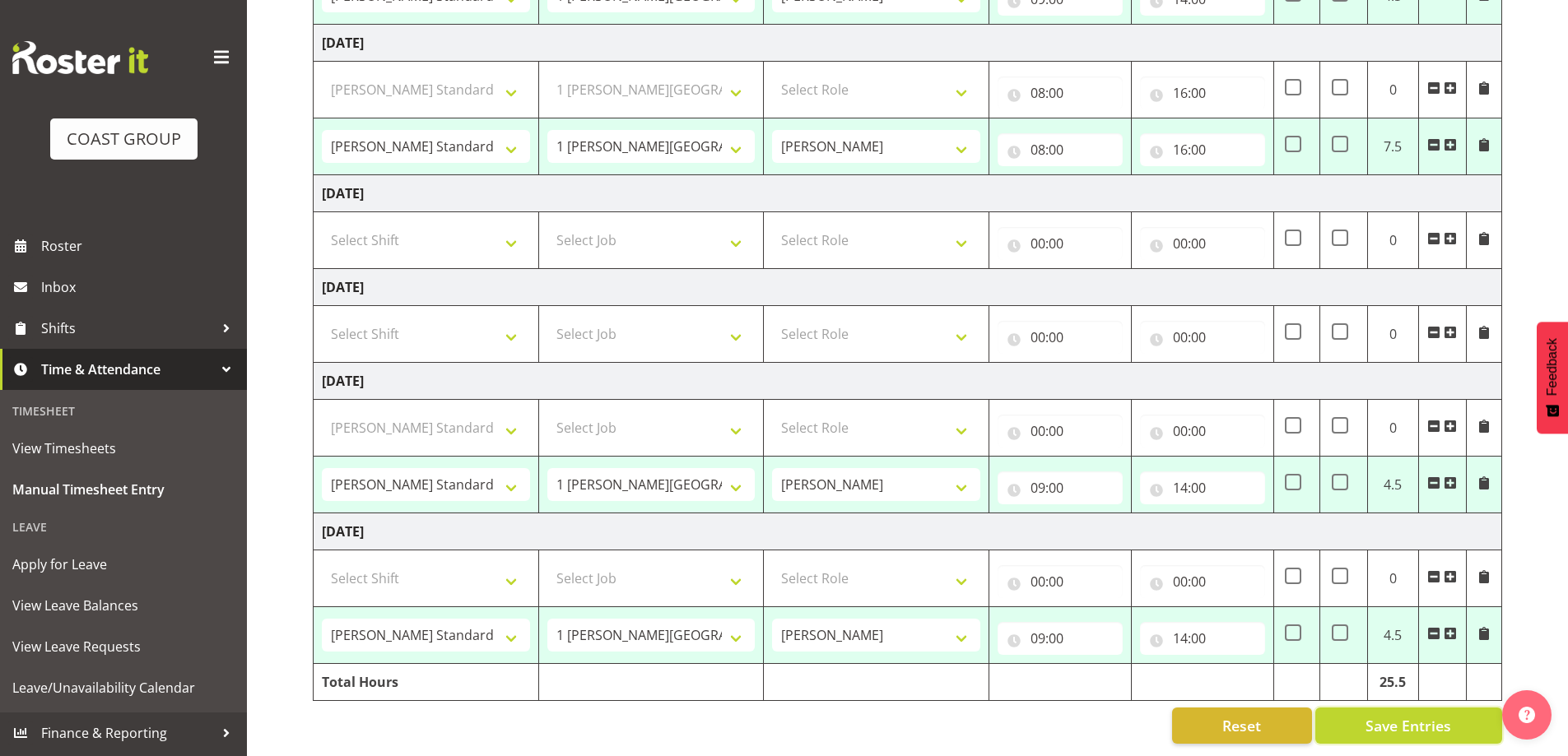
type input "09:00"
type input "14:00"
select select "47759"
select select "7032"
type input "09:00"
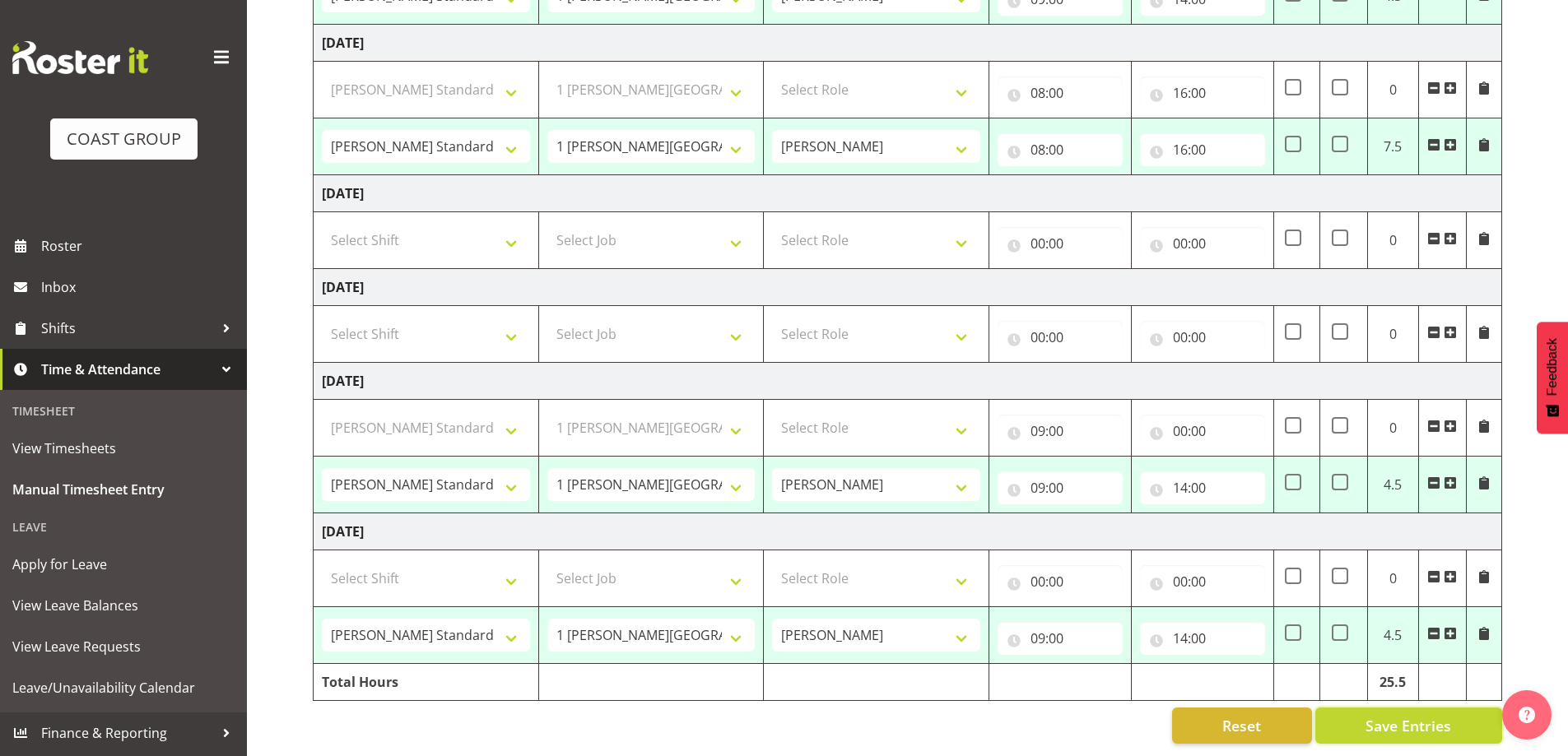
type input "14:00"
select select "47759"
select select "7032"
select select "47759"
select select "7032"
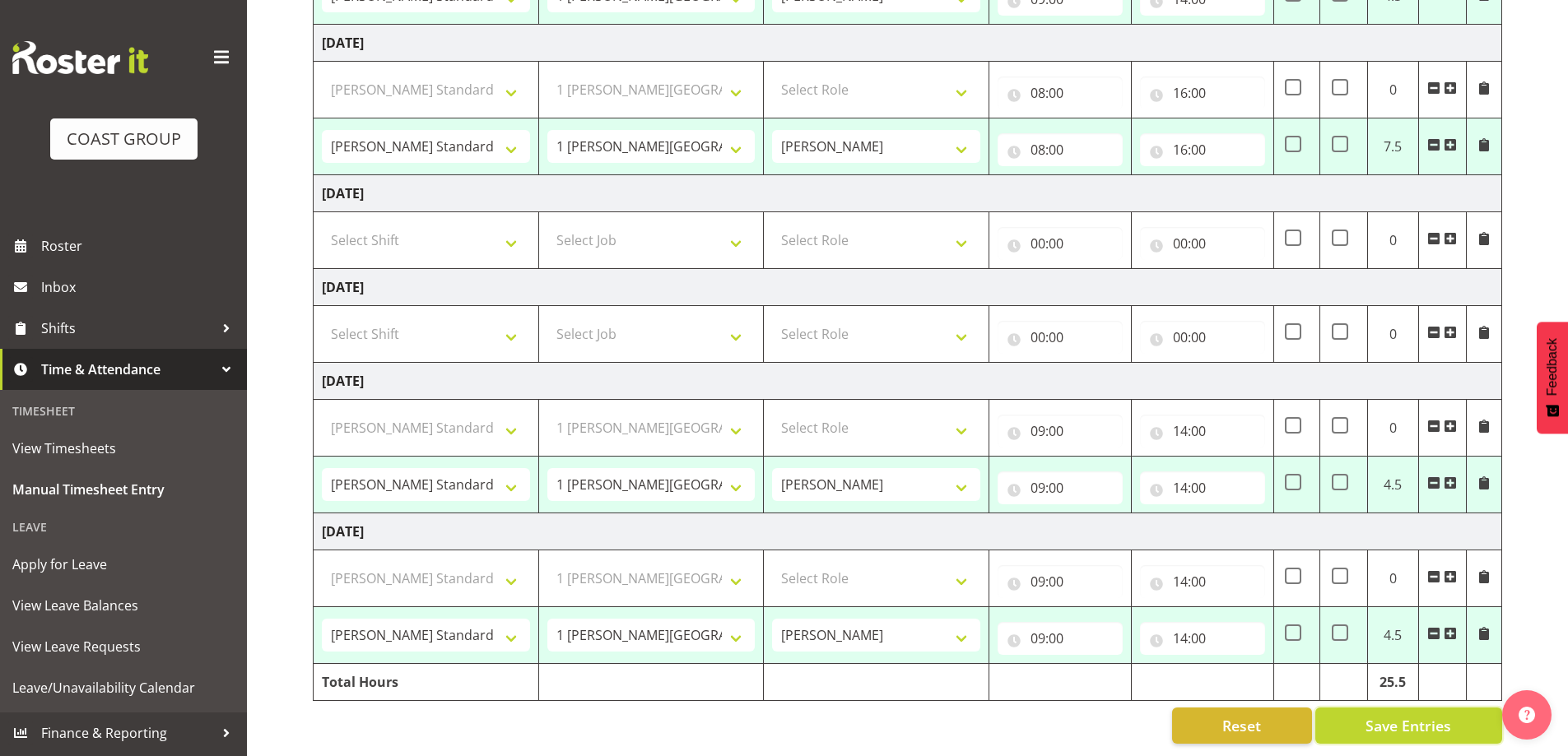
select select "47759"
select select "7032"
select select "47759"
select select "7032"
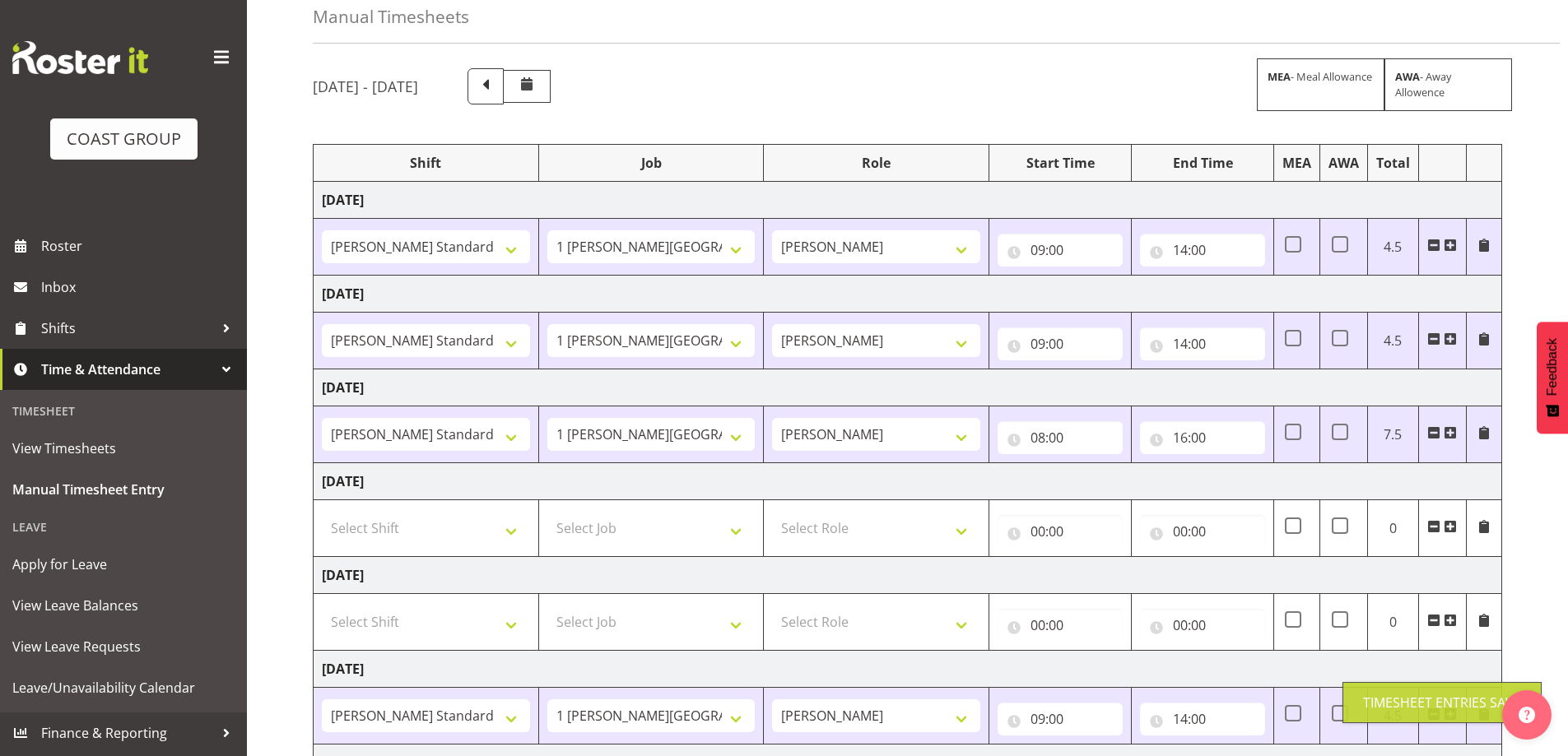
scroll to position [0, 0]
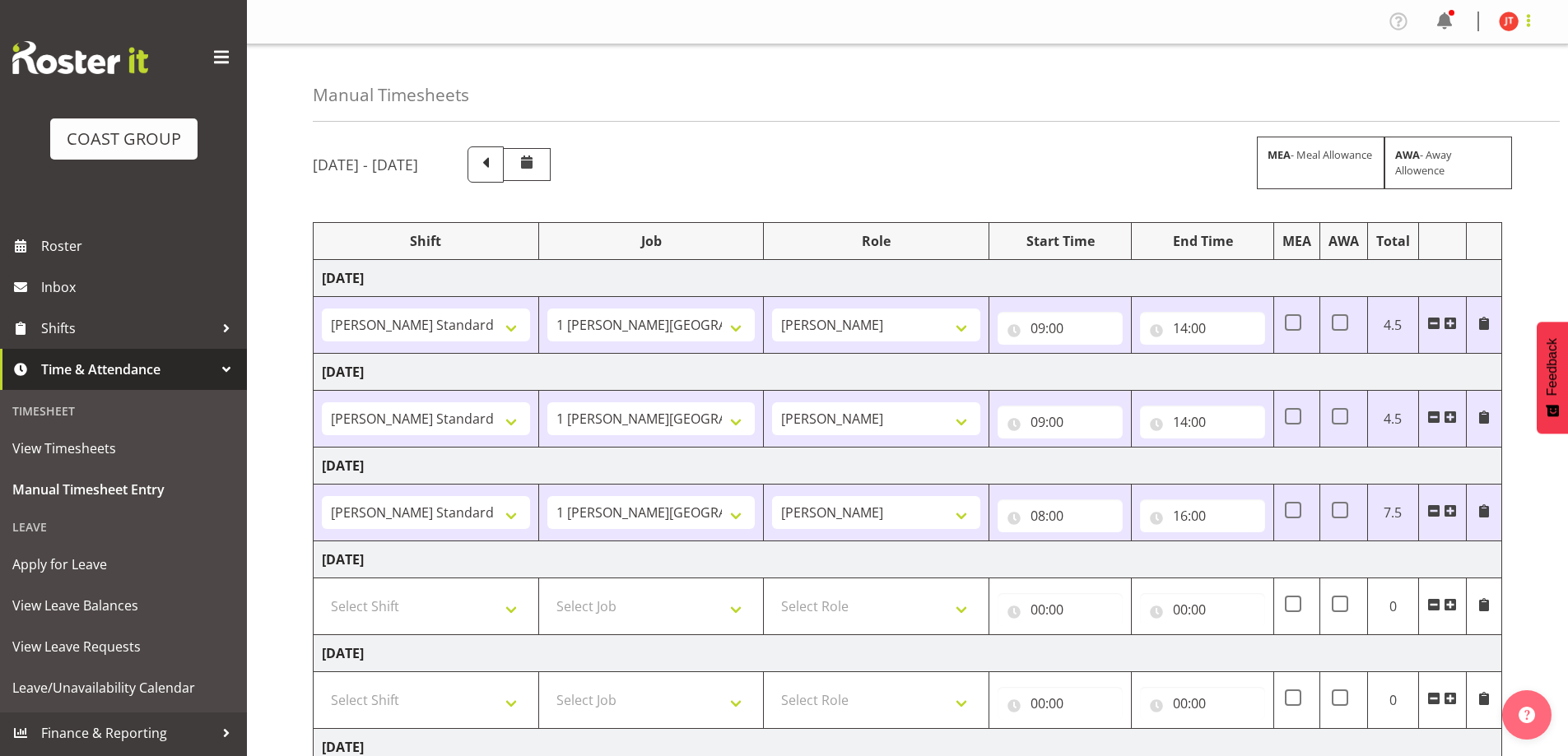
click at [1531, 22] on span at bounding box center [1528, 21] width 20 height 20
click at [1520, 84] on link "Log Out" at bounding box center [1459, 86] width 158 height 30
